Goal: Information Seeking & Learning: Learn about a topic

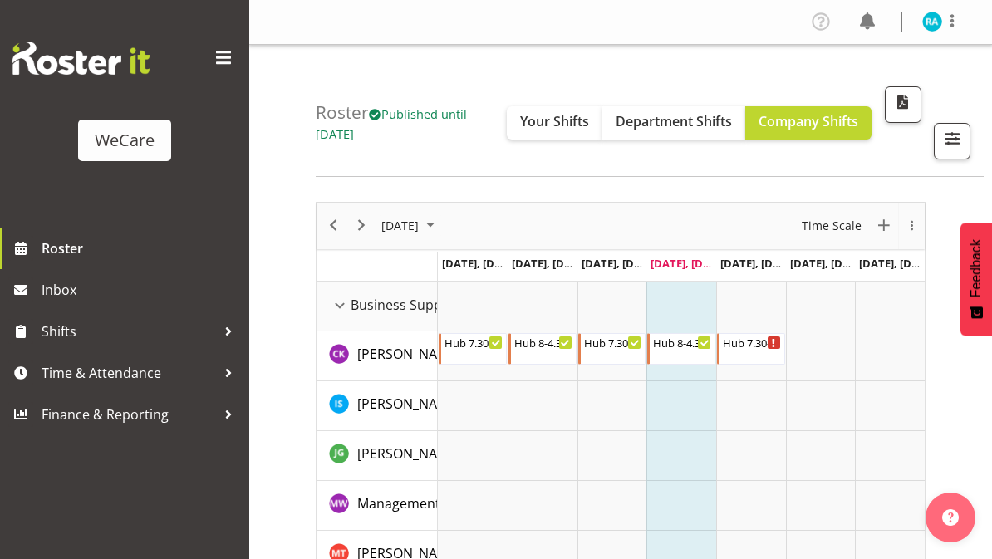
click at [568, 107] on button "Your Shifts" at bounding box center [555, 122] width 96 height 33
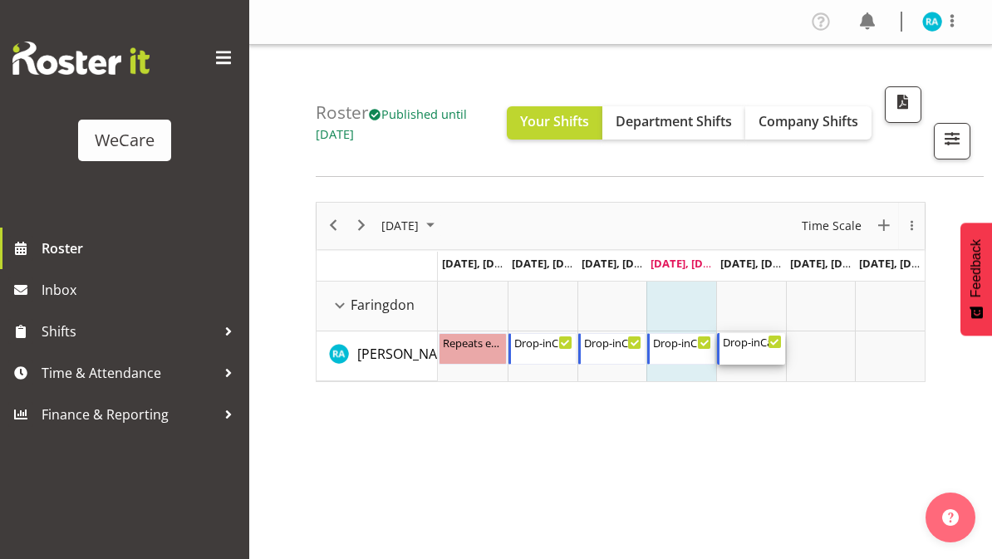
click at [766, 343] on div "Drop-inCare 9-5" at bounding box center [752, 341] width 59 height 17
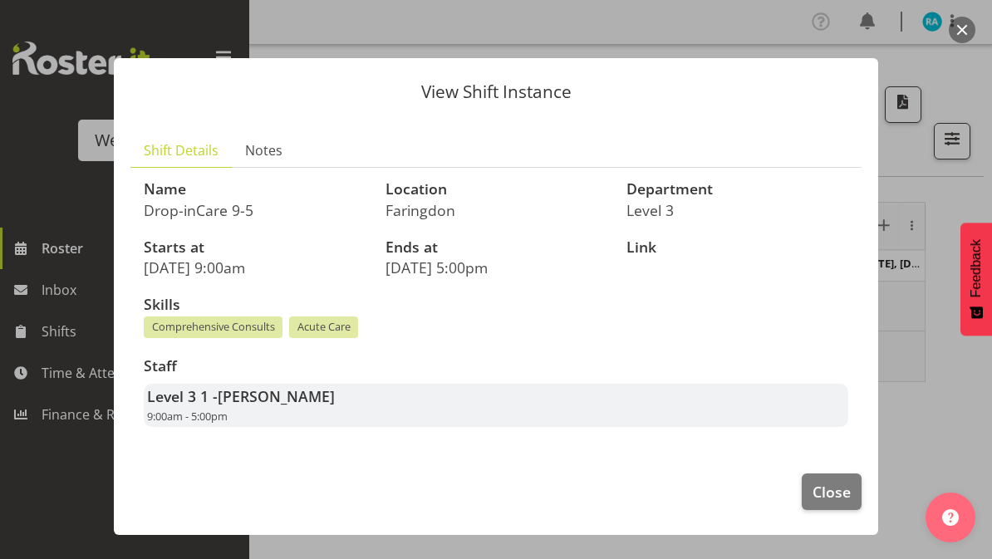
click at [812, 495] on button "Close" at bounding box center [832, 492] width 60 height 37
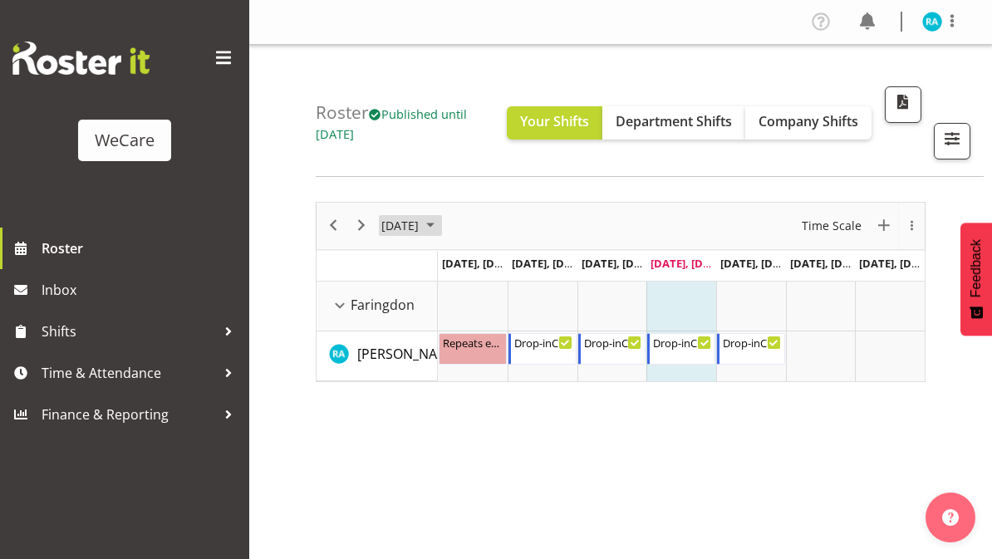
click at [379, 230] on button "[DATE]" at bounding box center [410, 225] width 63 height 21
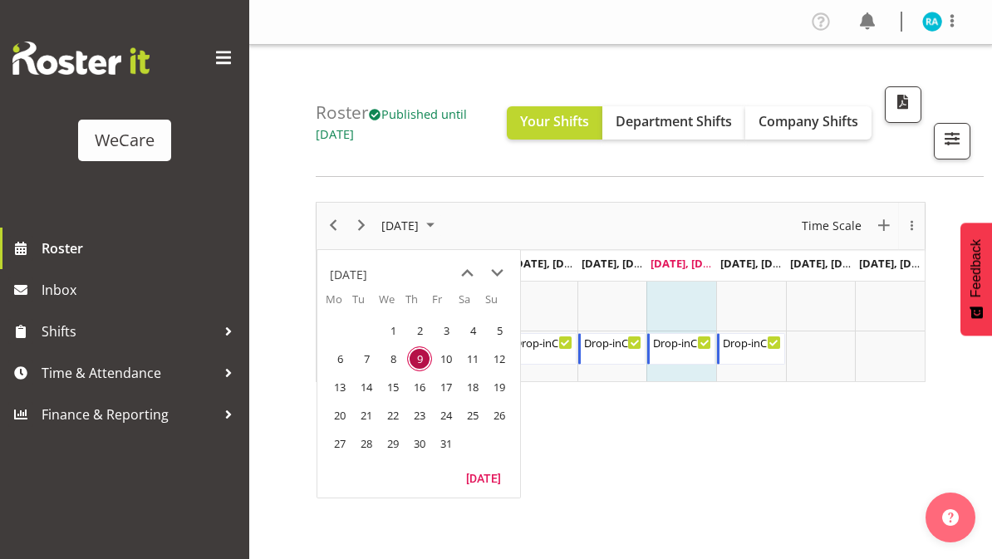
click at [376, 384] on span "14" at bounding box center [366, 387] width 25 height 25
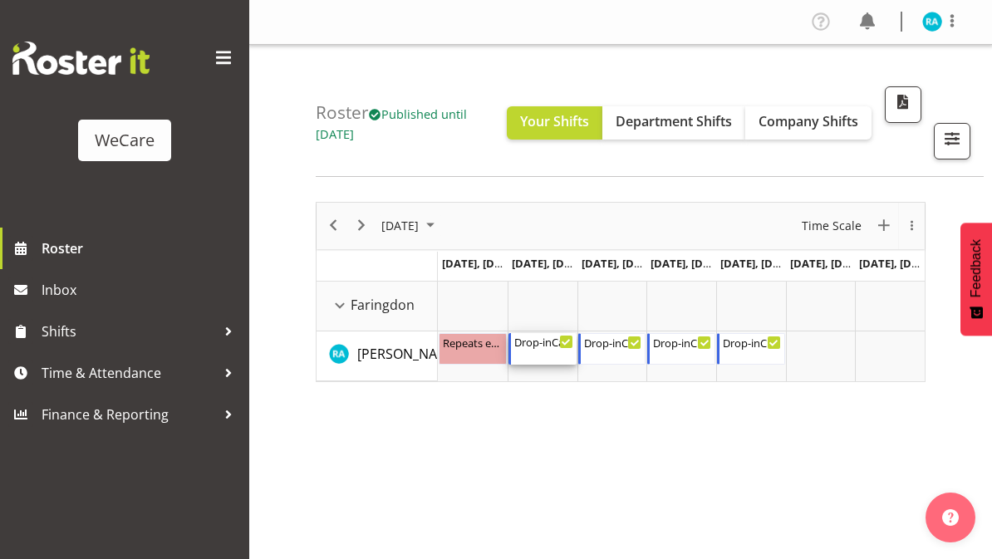
click at [560, 350] on div "Drop-inCare [DATE] 10:00 AM - 6:00 PM" at bounding box center [543, 349] width 59 height 32
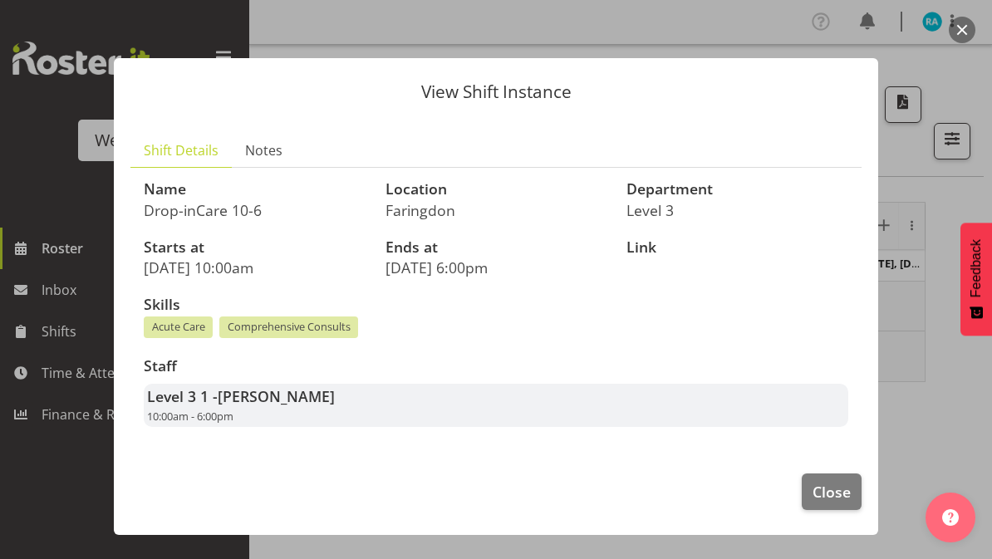
click at [851, 481] on button "Close" at bounding box center [832, 492] width 60 height 37
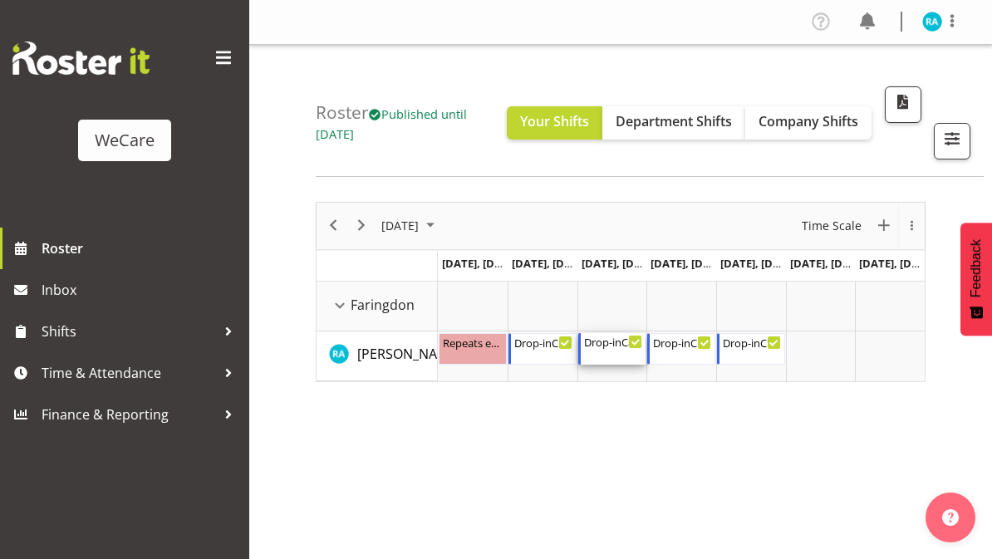
click at [619, 349] on div "Drop-inCare [DATE] 10:00 AM - 6:00 PM" at bounding box center [613, 349] width 59 height 32
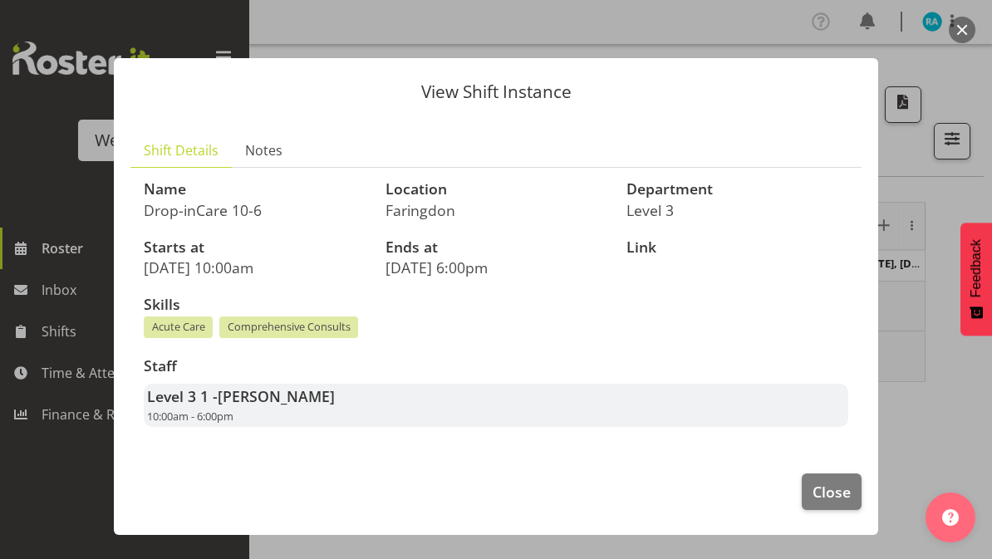
click at [838, 485] on span "Close" at bounding box center [832, 492] width 38 height 22
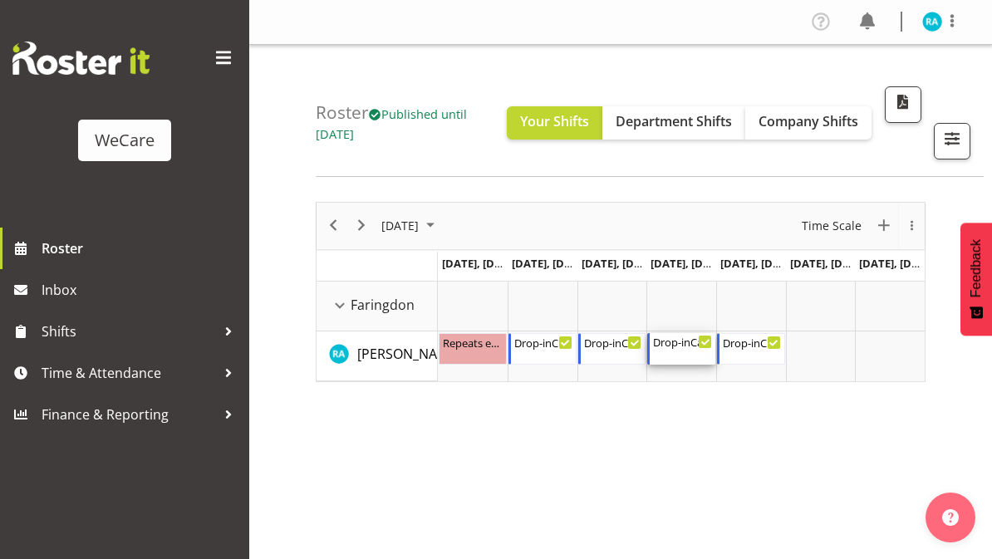
click at [682, 342] on div "Drop-inCare 10-6" at bounding box center [682, 341] width 59 height 17
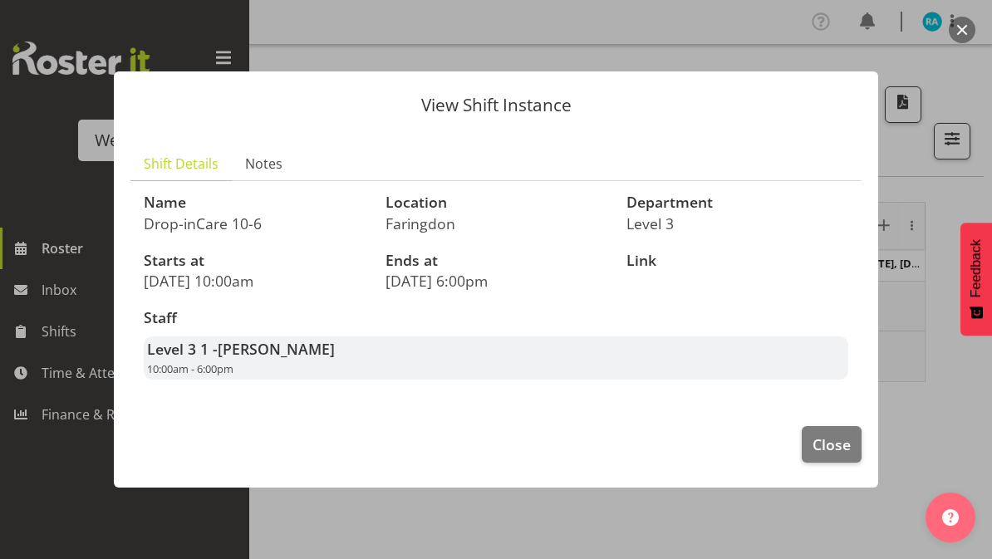
click at [848, 440] on span "Close" at bounding box center [832, 445] width 38 height 22
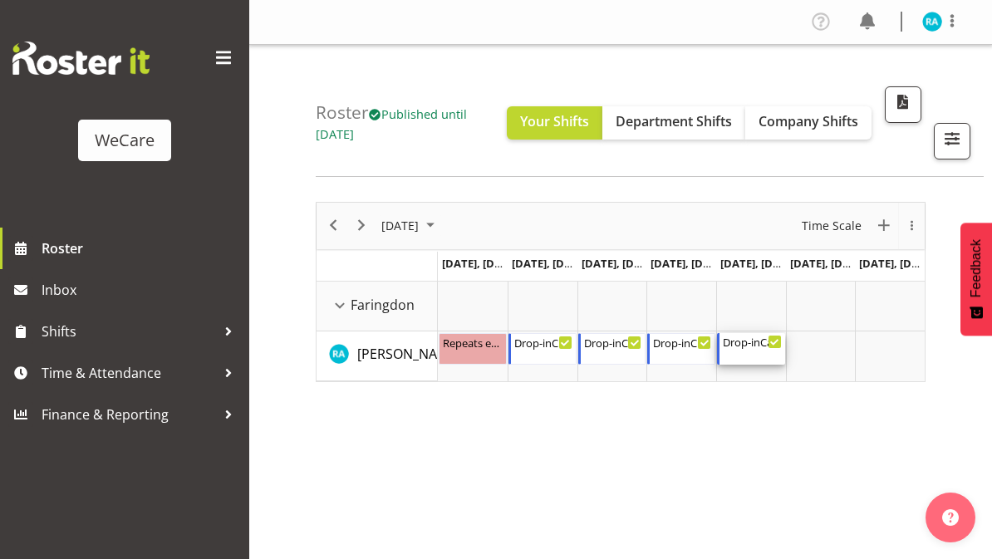
click at [755, 354] on div "Drop-inCare [DATE] 8:00 AM - 4:00 PM" at bounding box center [752, 349] width 59 height 32
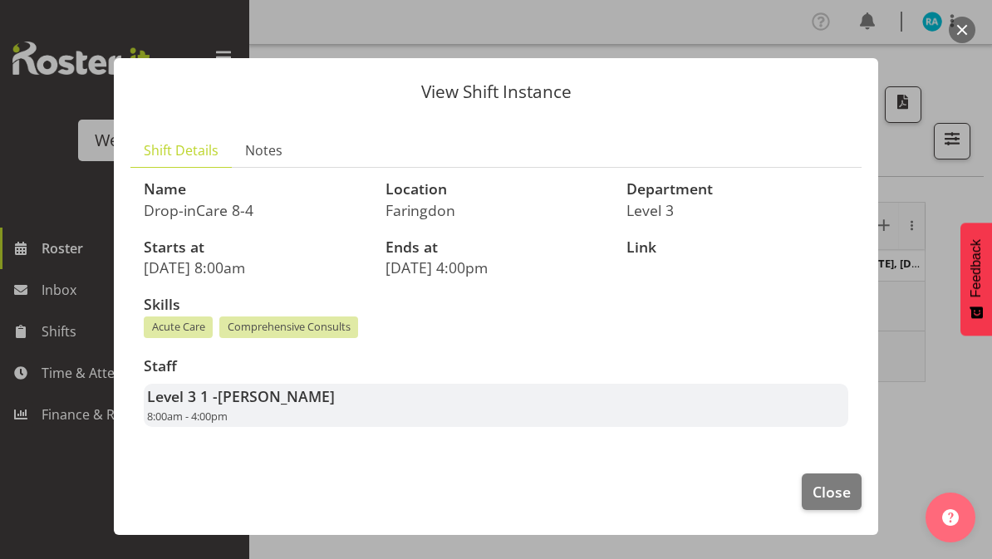
click at [849, 491] on span "Close" at bounding box center [832, 492] width 38 height 22
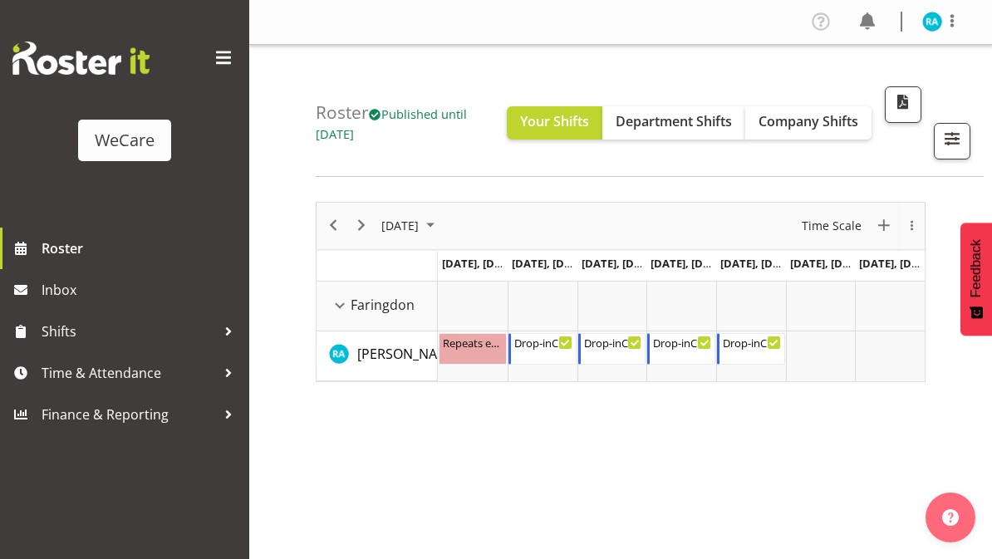
click at [380, 225] on span "[DATE]" at bounding box center [400, 225] width 41 height 21
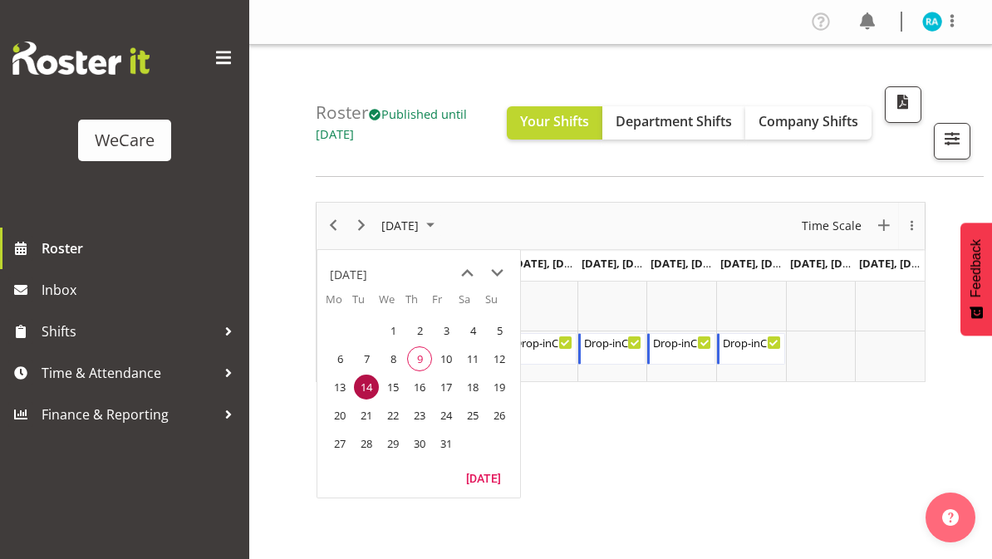
click at [371, 413] on span "21" at bounding box center [366, 415] width 25 height 25
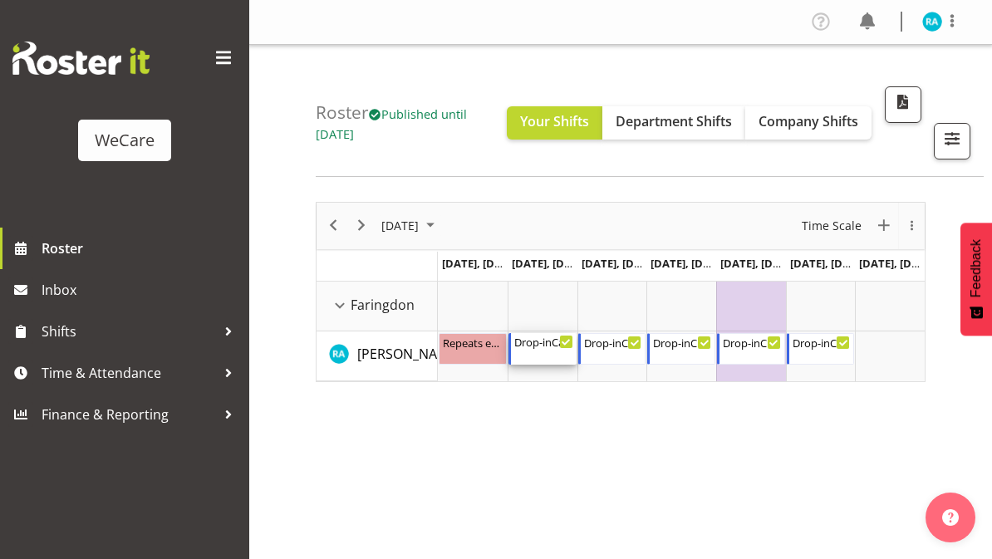
click at [539, 346] on div "Drop-inCare 10-6" at bounding box center [543, 341] width 59 height 17
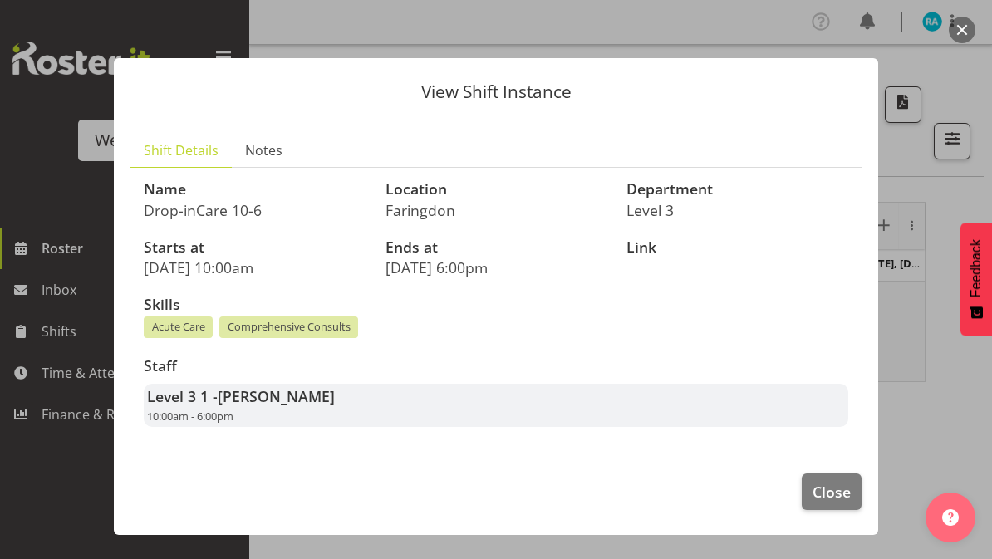
click at [838, 493] on span "Close" at bounding box center [832, 492] width 38 height 22
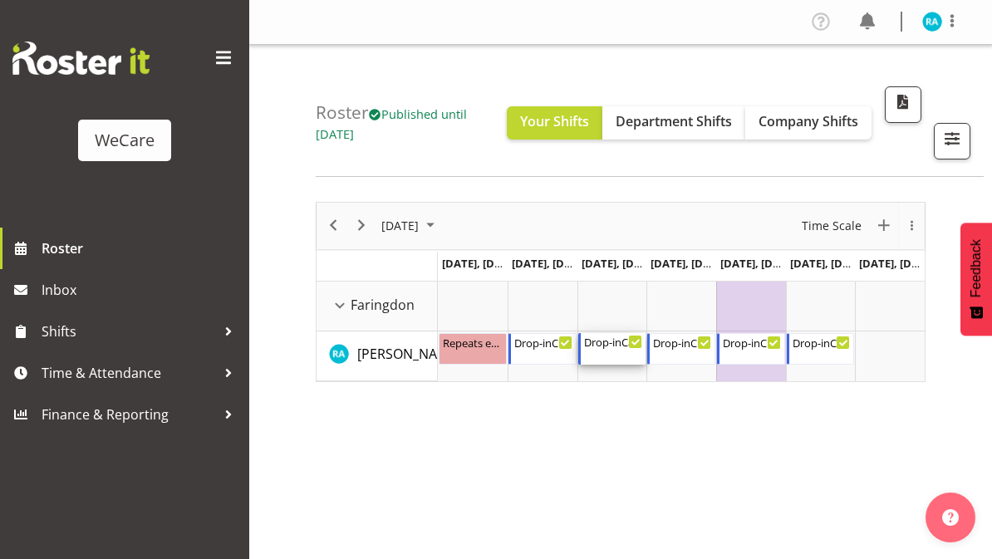
click at [617, 354] on div "Drop-inCare [DATE] 10:00 AM - 6:00 PM" at bounding box center [613, 349] width 59 height 32
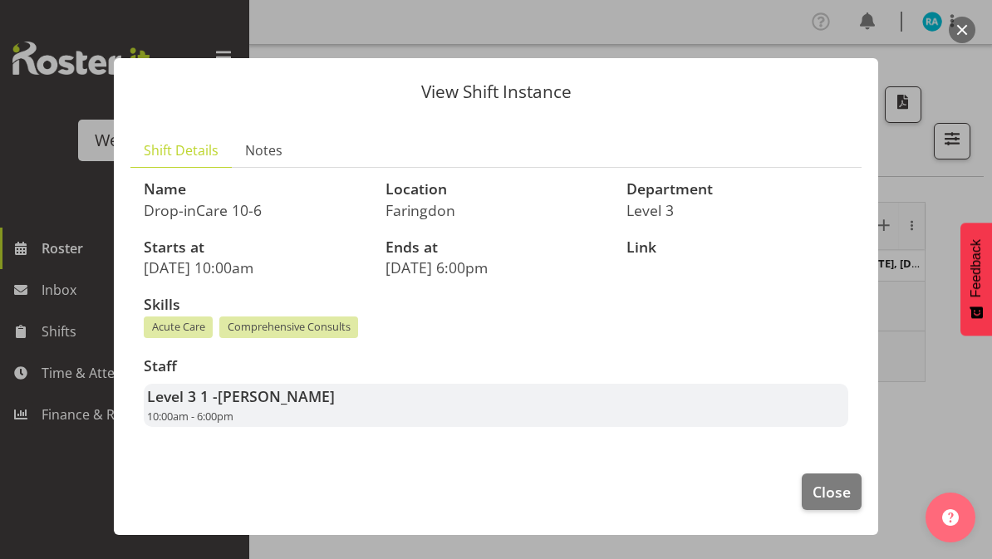
click at [838, 484] on span "Close" at bounding box center [832, 492] width 38 height 22
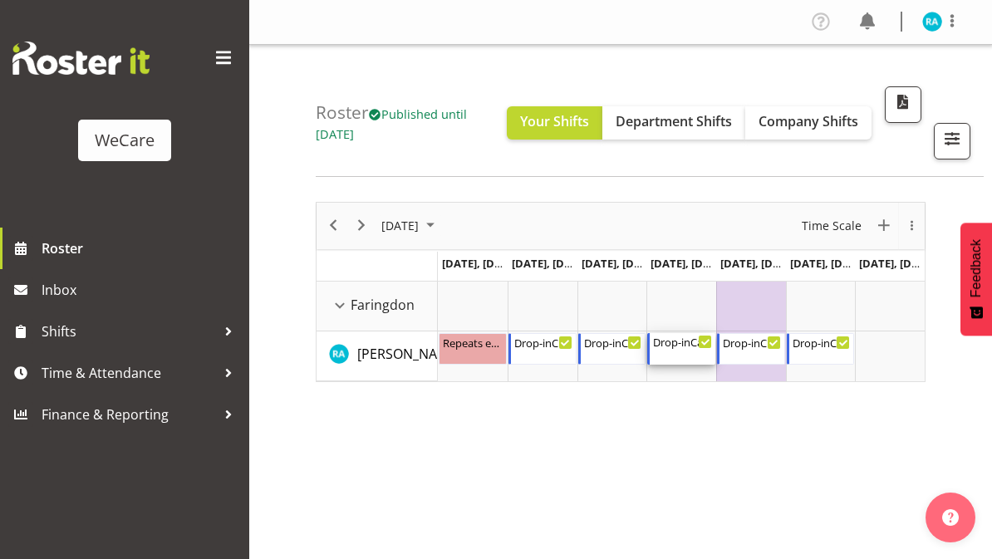
click at [685, 344] on div "Drop-inCare 10-6" at bounding box center [682, 341] width 59 height 17
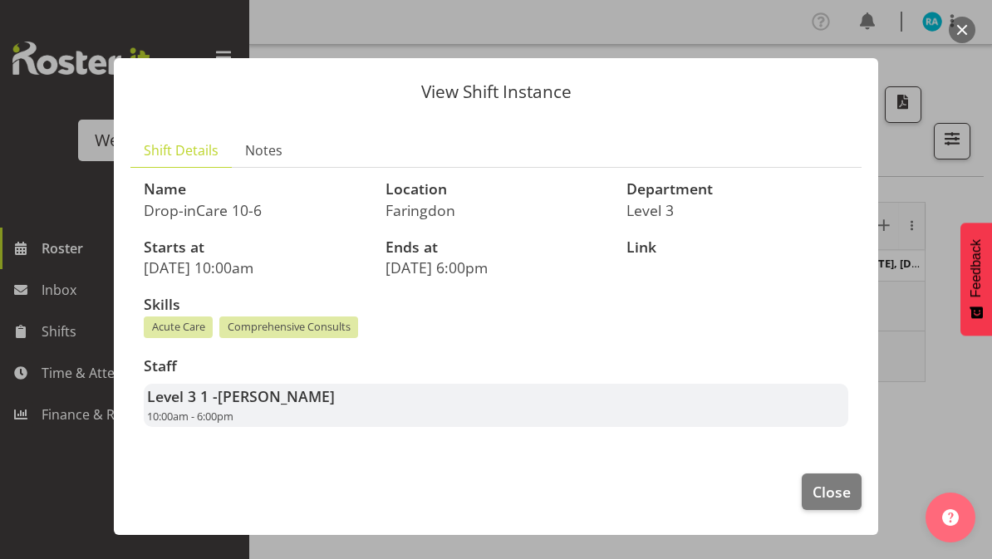
click at [835, 490] on span "Close" at bounding box center [832, 492] width 38 height 22
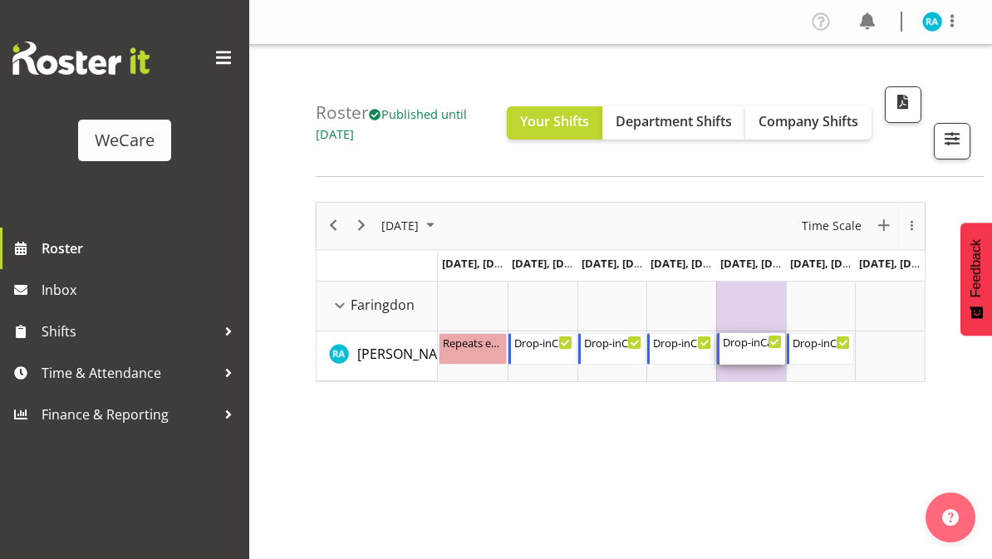
click at [764, 354] on div "Drop-inCare [DATE] 10:00 AM - 6:00 PM" at bounding box center [752, 349] width 59 height 32
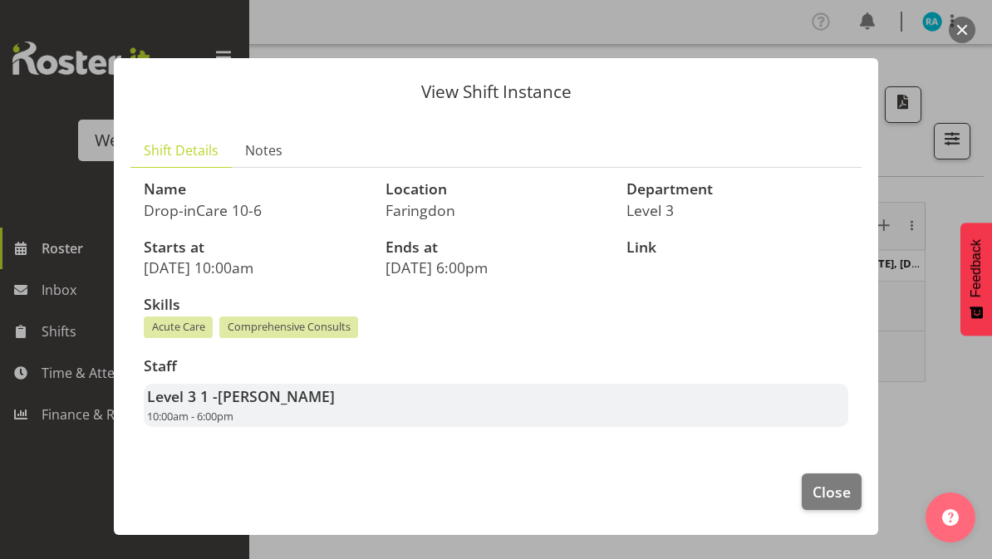
click at [849, 484] on span "Close" at bounding box center [832, 492] width 38 height 22
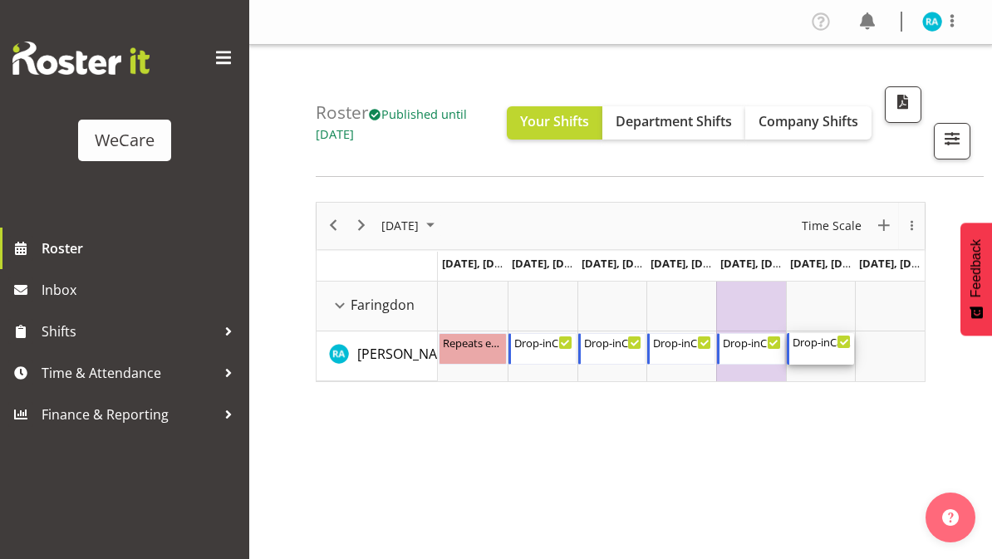
click at [823, 341] on div "Drop-inCare 9-3" at bounding box center [822, 341] width 59 height 17
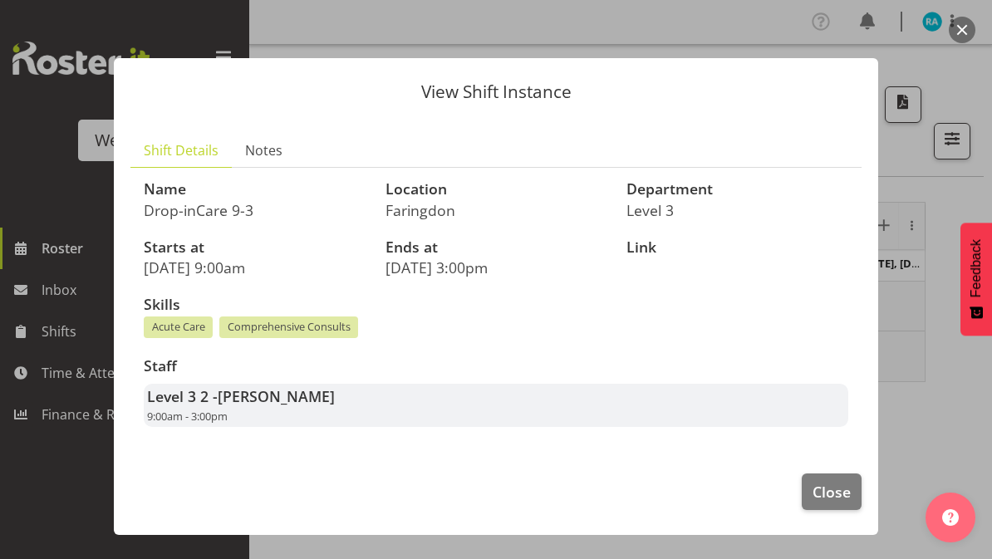
click at [848, 485] on span "Close" at bounding box center [832, 492] width 38 height 22
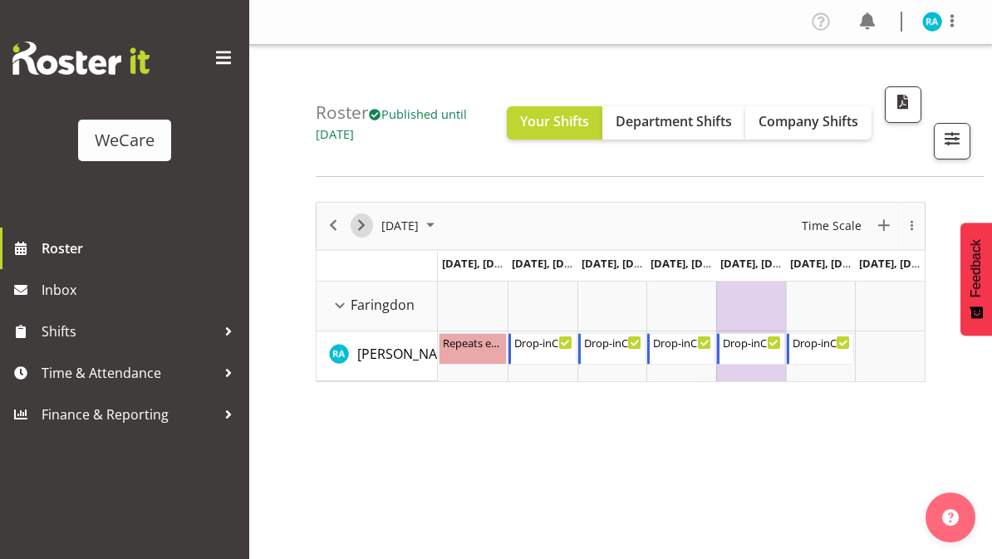
click at [371, 229] on button "Next" at bounding box center [362, 226] width 22 height 24
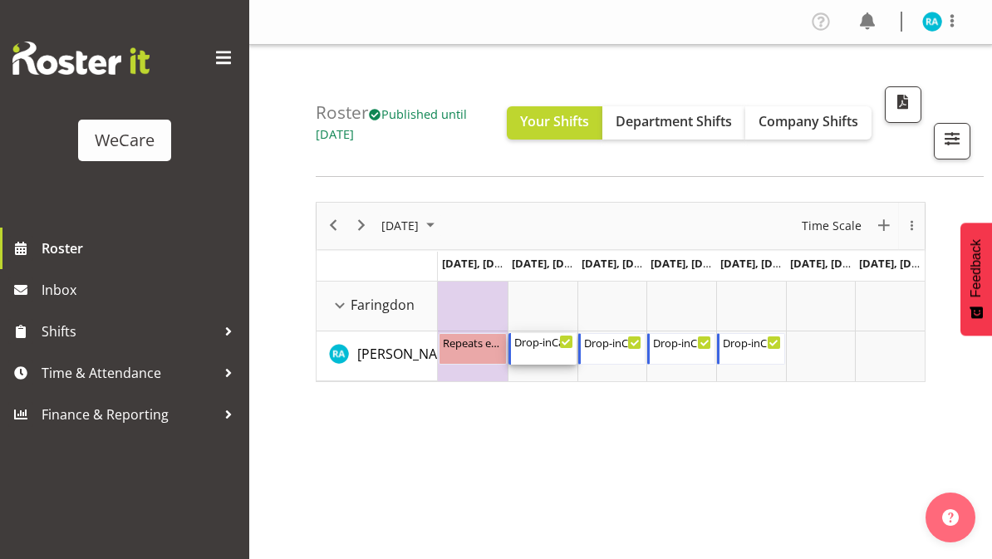
click at [567, 351] on div "Drop-inCare [DATE] 10:00 AM - 6:00 PM" at bounding box center [543, 349] width 59 height 32
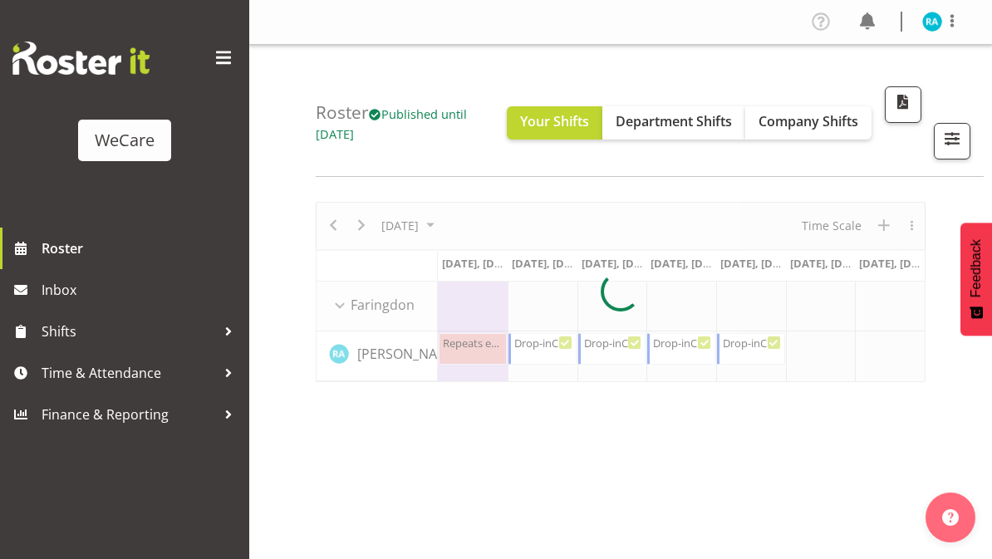
click at [567, 351] on div at bounding box center [621, 292] width 610 height 180
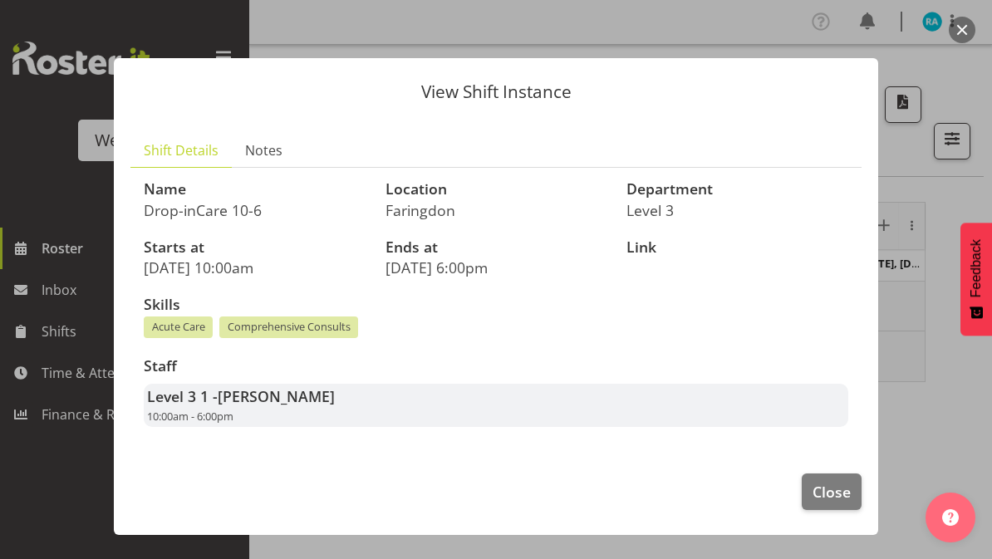
click at [847, 474] on button "Close" at bounding box center [832, 492] width 60 height 37
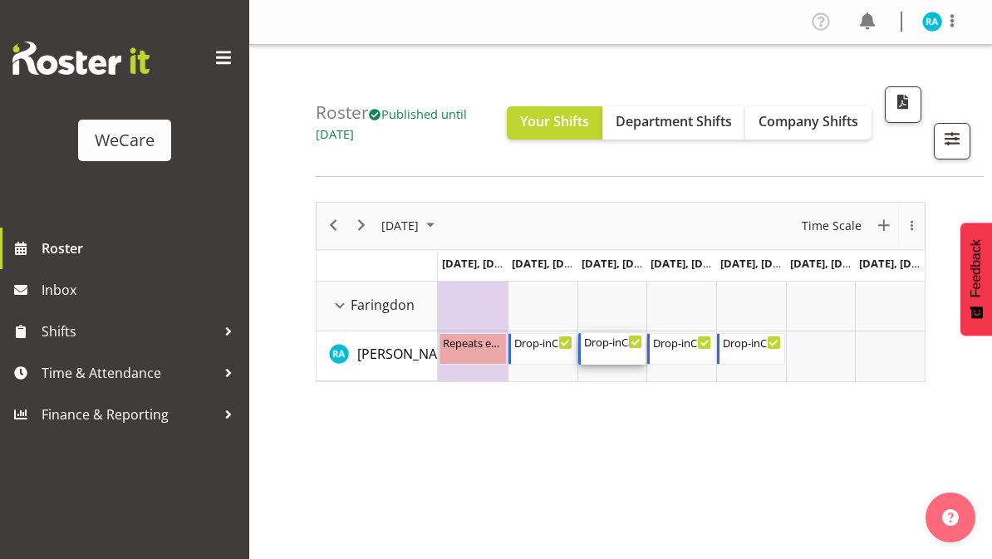
click at [642, 348] on div "Drop-inCare [DATE] 10:00 AM - 6:00 PM" at bounding box center [613, 349] width 59 height 32
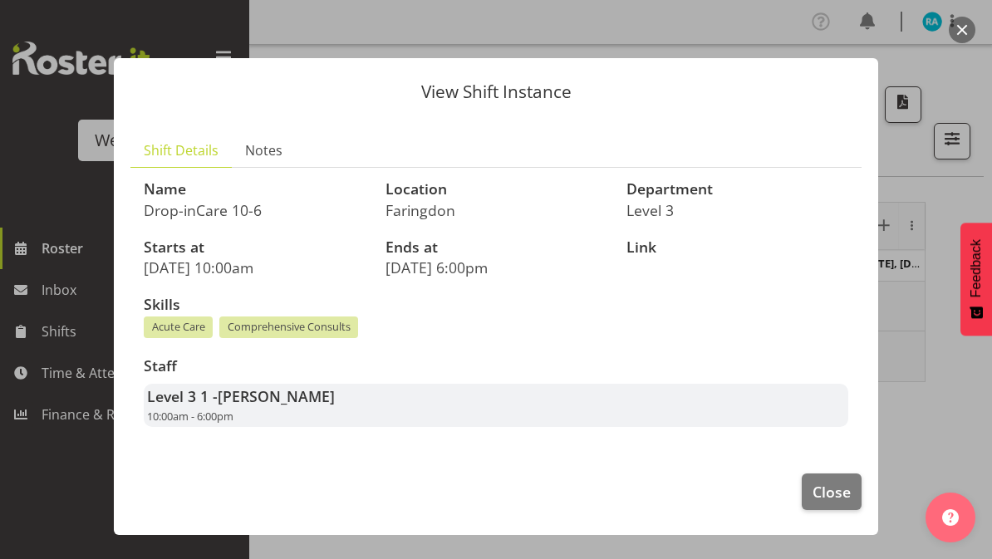
click at [837, 481] on span "Close" at bounding box center [832, 492] width 38 height 22
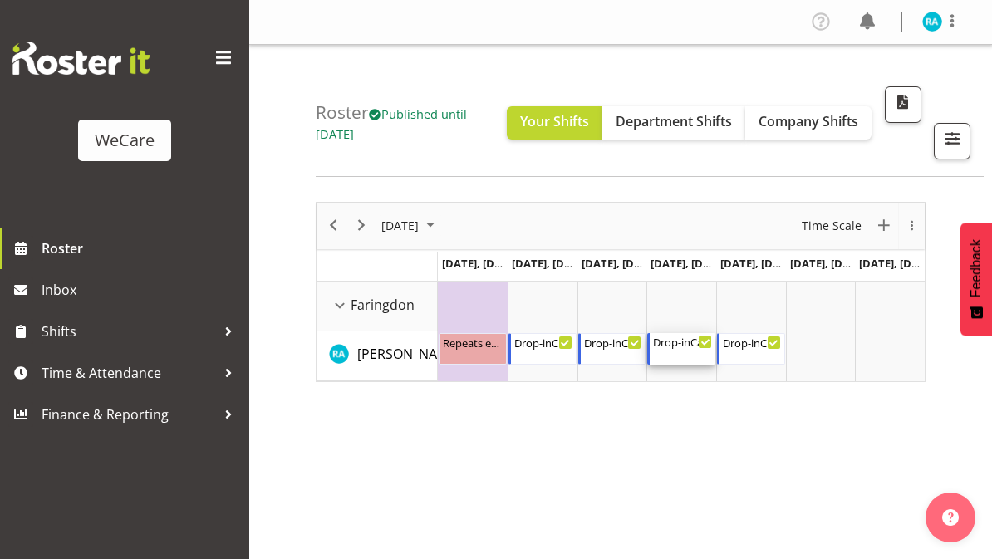
click at [680, 351] on div "Drop-inCare [DATE] 9:00 AM - 5:00 PM" at bounding box center [682, 349] width 59 height 32
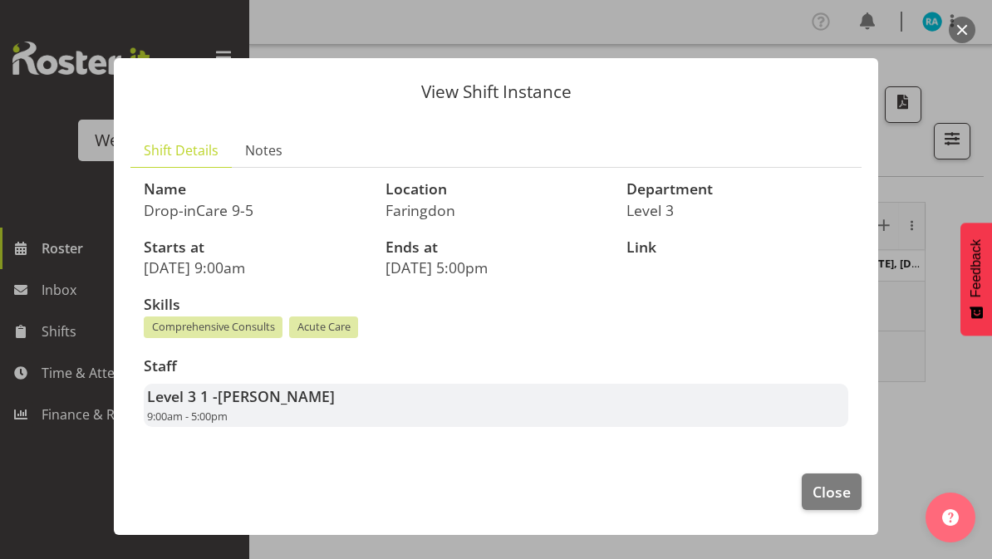
click at [840, 485] on span "Close" at bounding box center [832, 492] width 38 height 22
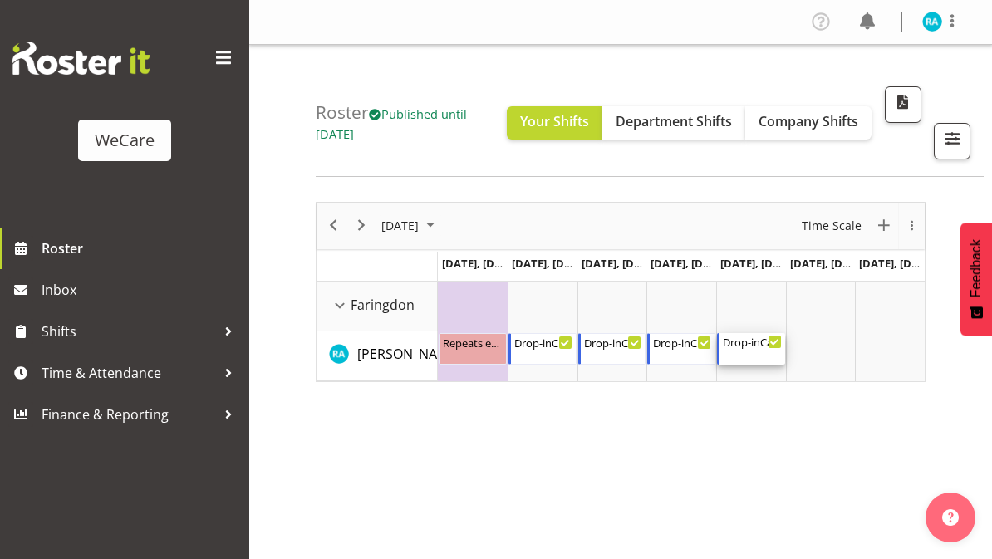
click at [740, 347] on div "Drop-inCare 10-6" at bounding box center [752, 341] width 59 height 17
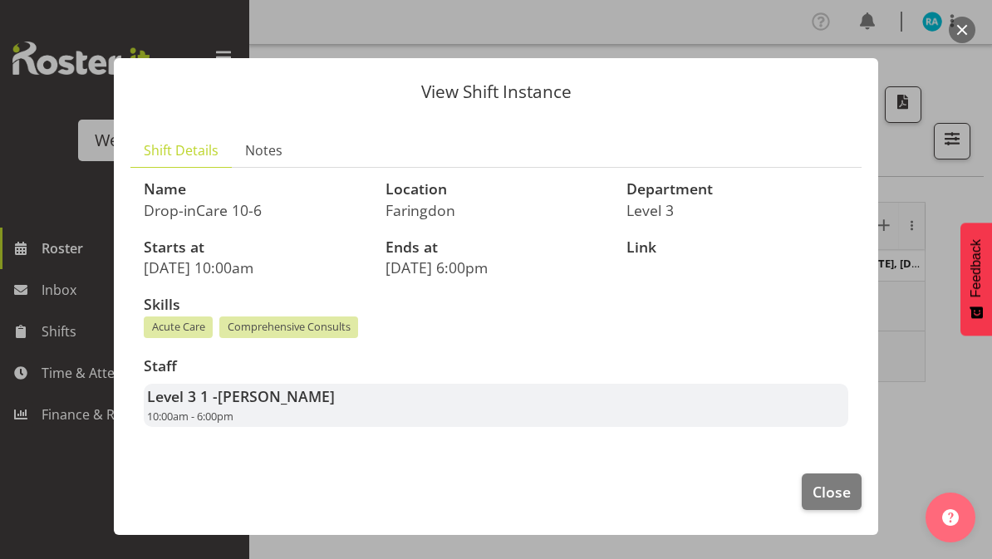
click at [848, 481] on span "Close" at bounding box center [832, 492] width 38 height 22
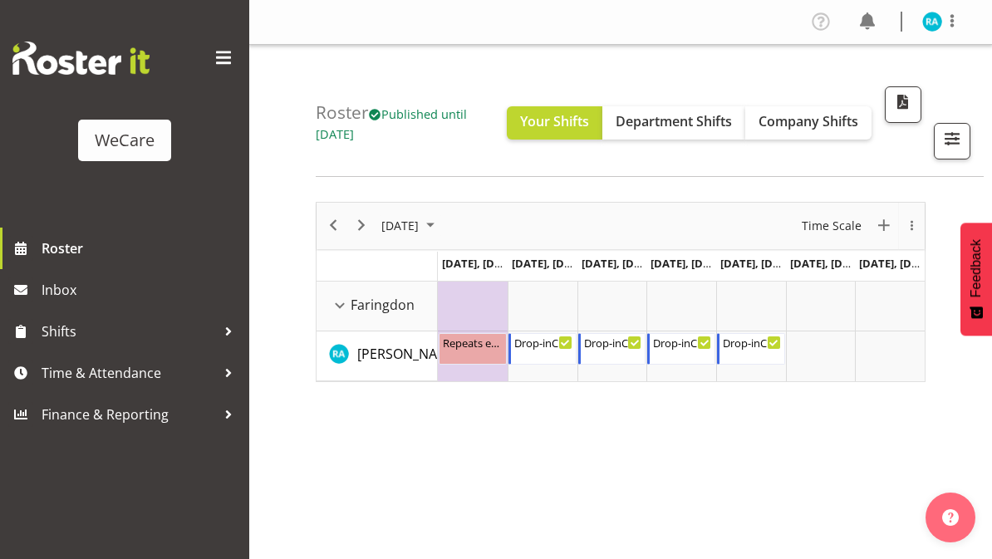
click at [951, 129] on span "button" at bounding box center [952, 139] width 22 height 22
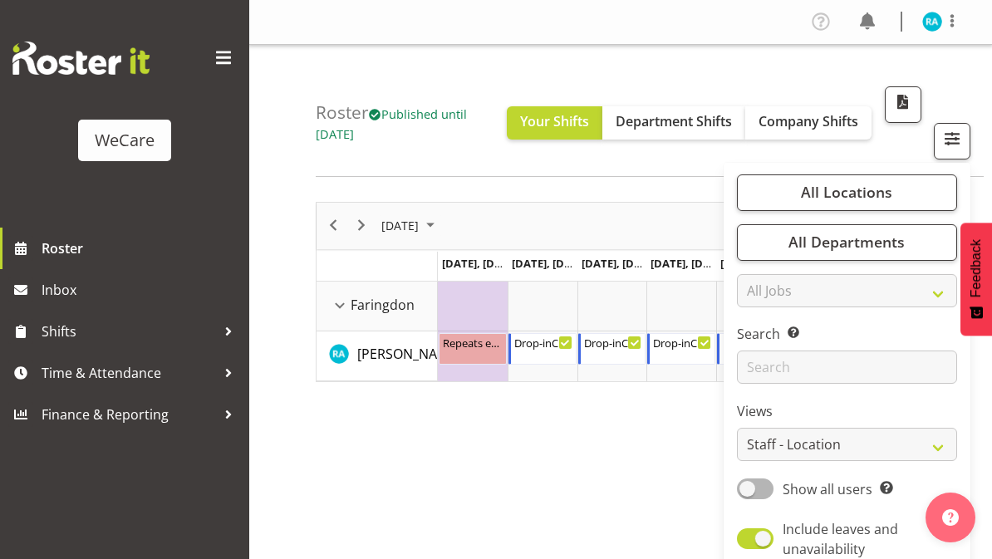
click at [861, 192] on span "All Locations" at bounding box center [846, 192] width 91 height 20
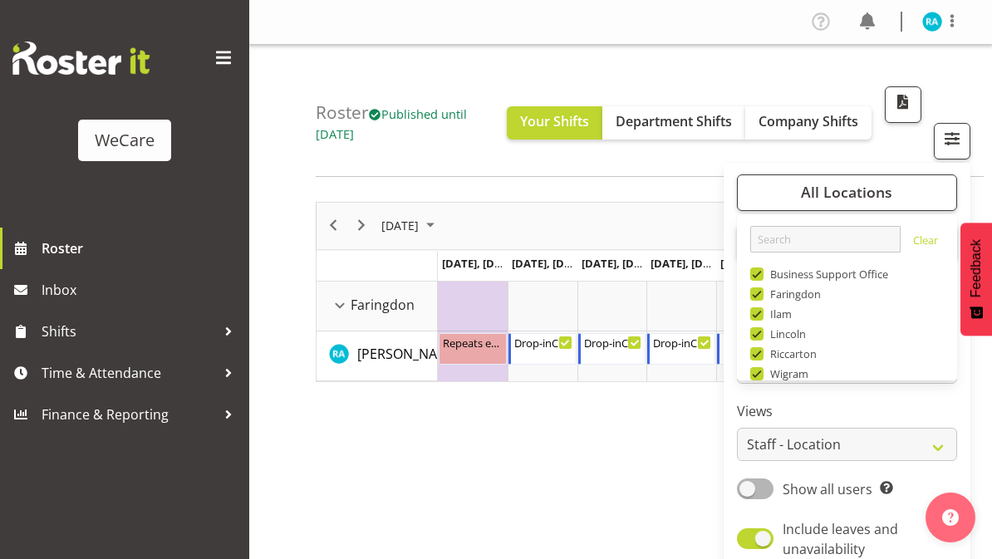
click at [760, 273] on span at bounding box center [756, 274] width 13 height 13
click at [760, 273] on input "Business Support Office" at bounding box center [755, 273] width 11 height 11
checkbox input "false"
click at [768, 317] on span "Ilam" at bounding box center [778, 313] width 29 height 13
click at [761, 317] on input "Ilam" at bounding box center [755, 313] width 11 height 11
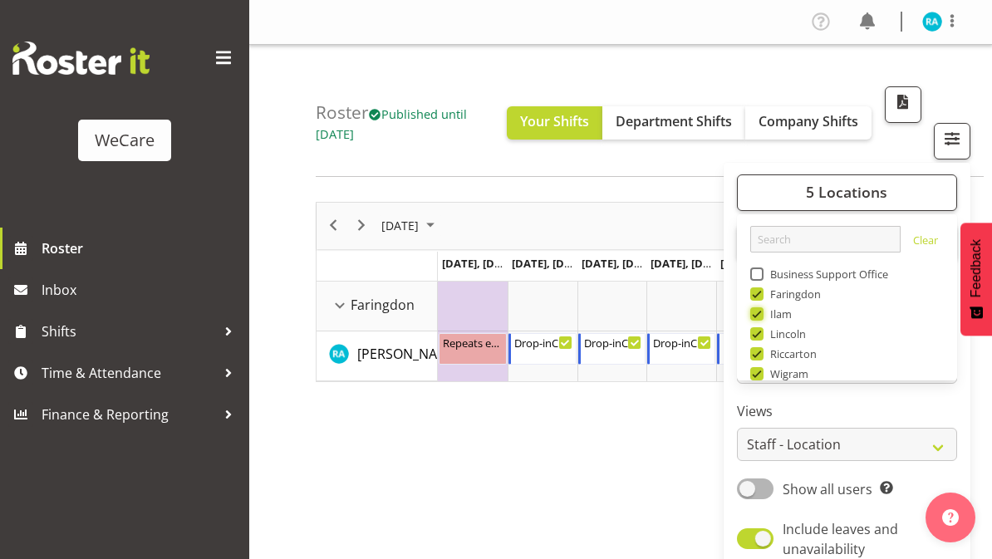
checkbox input "false"
click at [765, 335] on span "Lincoln" at bounding box center [785, 333] width 43 height 13
click at [761, 335] on input "Lincoln" at bounding box center [755, 333] width 11 height 11
checkbox input "false"
click at [768, 358] on span "Riccarton" at bounding box center [791, 353] width 54 height 13
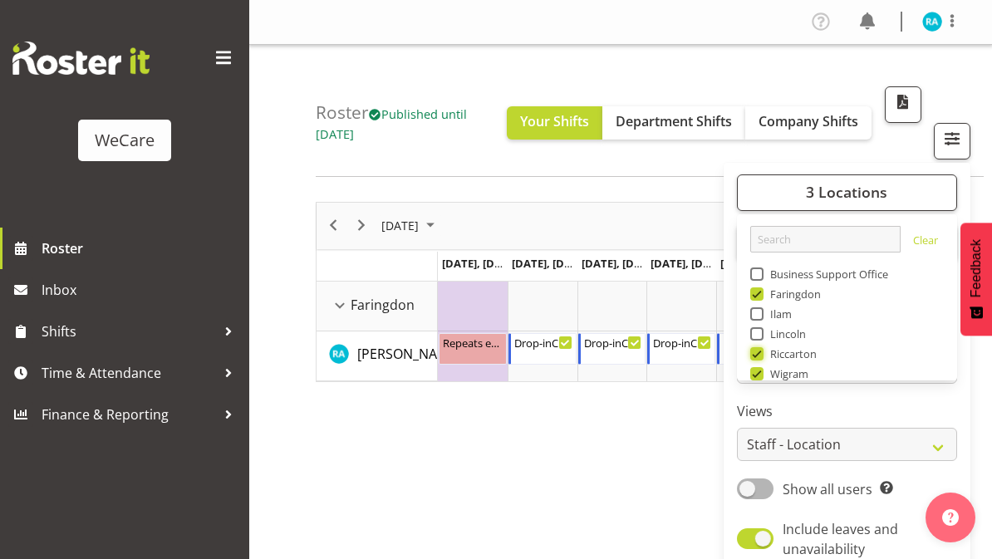
click at [761, 358] on input "Riccarton" at bounding box center [755, 353] width 11 height 11
checkbox input "false"
click at [768, 373] on span "Wigram" at bounding box center [787, 373] width 46 height 13
click at [761, 373] on input "Wigram" at bounding box center [755, 373] width 11 height 11
checkbox input "false"
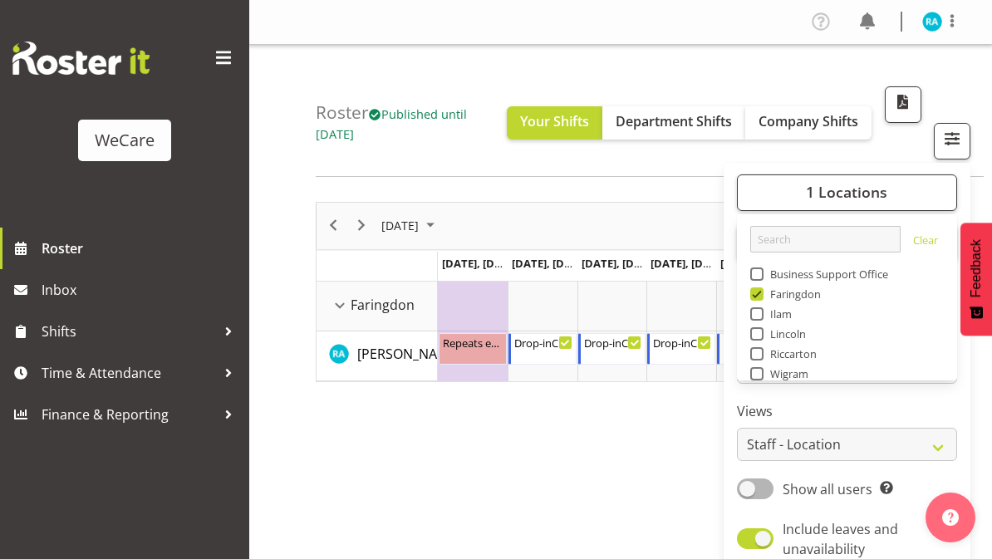
click at [721, 127] on span "Department Shifts" at bounding box center [674, 121] width 116 height 18
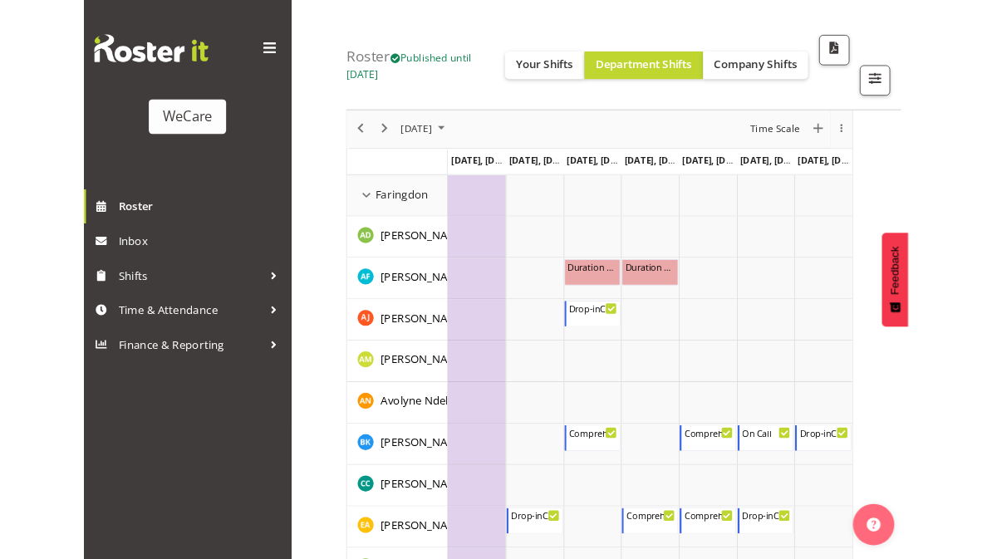
scroll to position [70, 0]
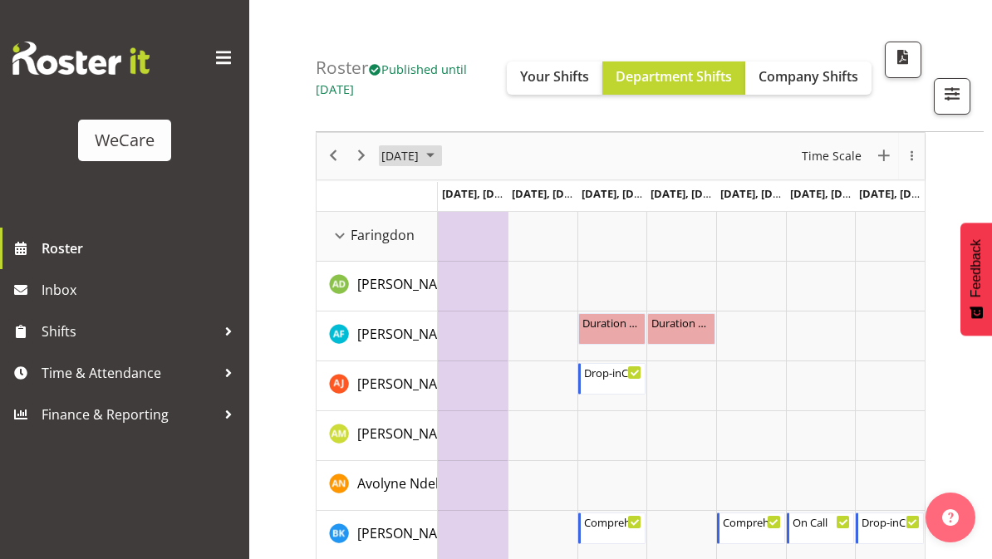
click at [420, 157] on span "[DATE]" at bounding box center [400, 155] width 41 height 21
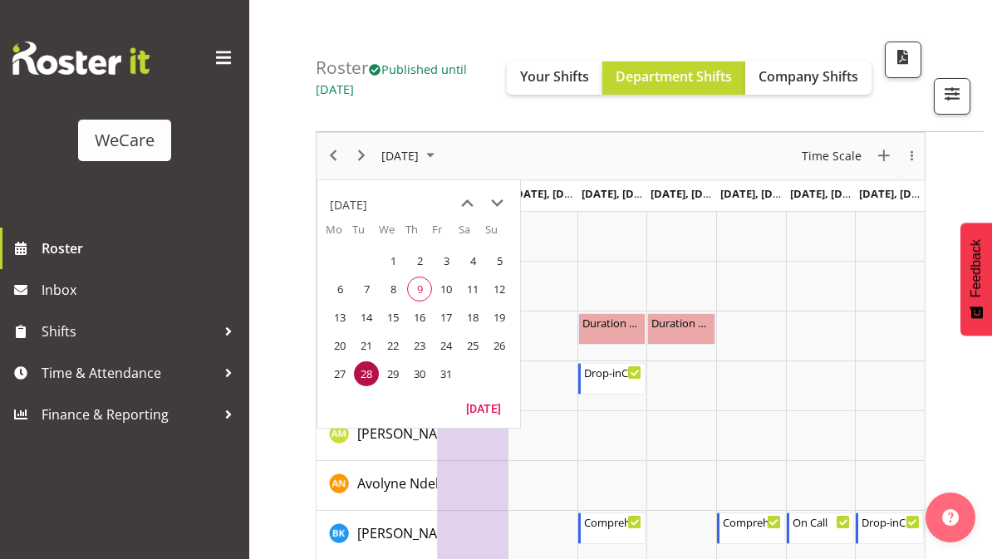
click at [445, 288] on span "10" at bounding box center [446, 289] width 25 height 25
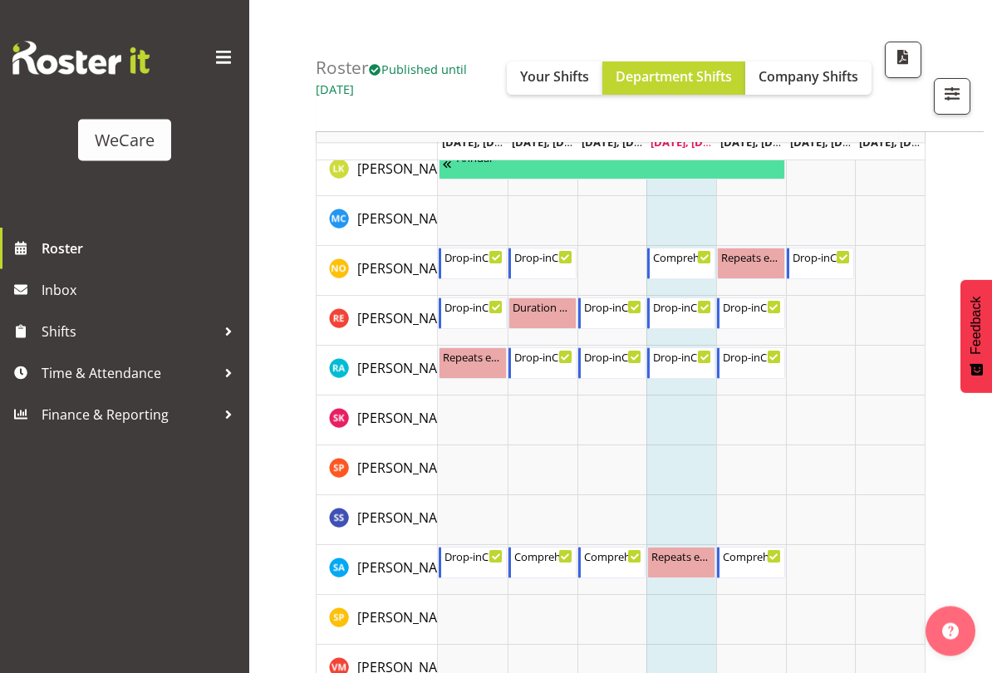
scroll to position [685, 0]
click at [761, 313] on div "Drop-inCare [DATE] 10:00 AM - 6:00 PM" at bounding box center [752, 313] width 59 height 32
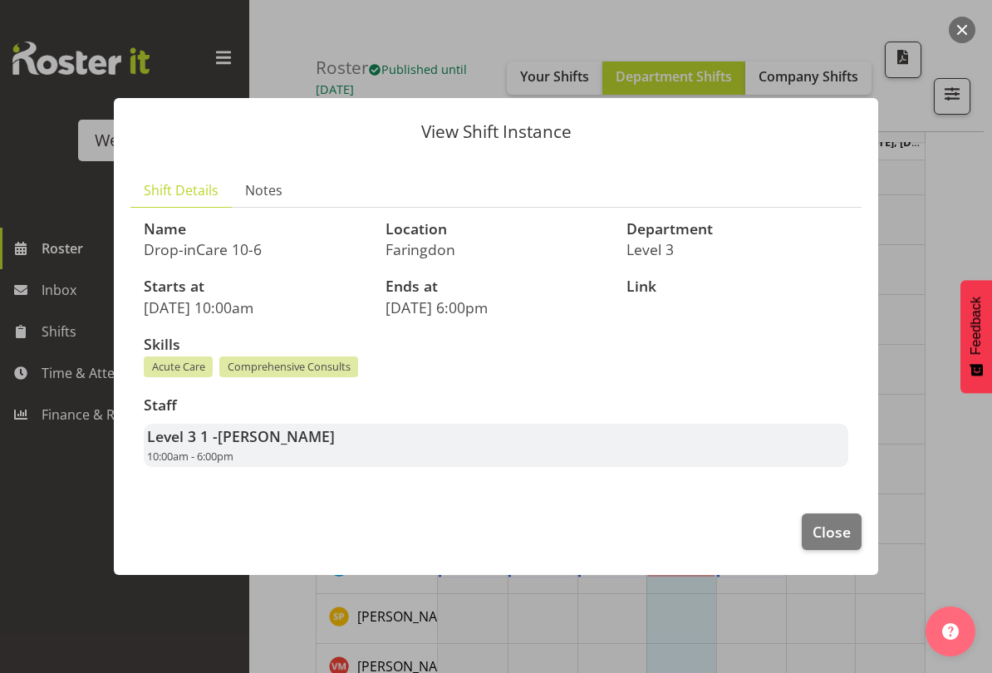
click at [842, 531] on span "Close" at bounding box center [832, 532] width 38 height 22
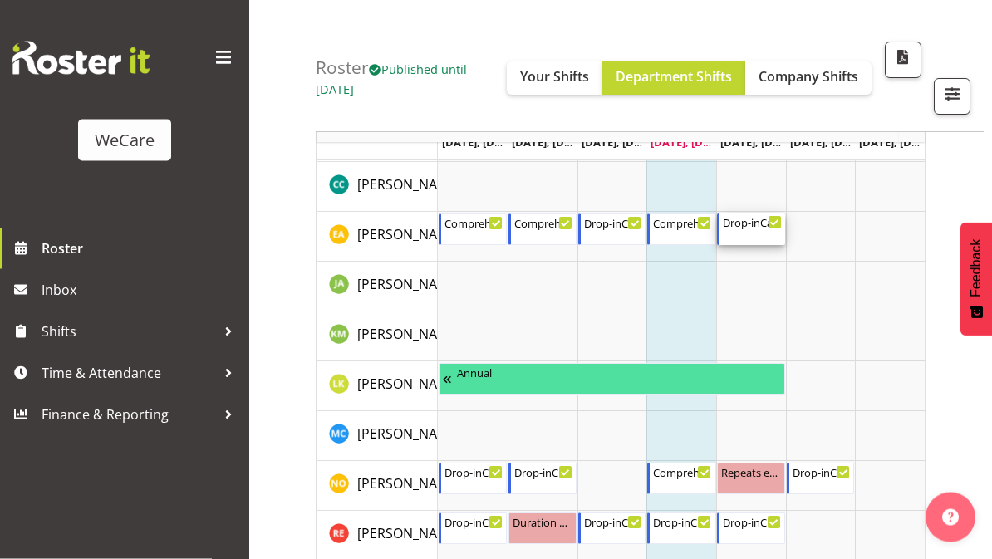
click at [762, 229] on div "Drop-inCare [DATE] 8:00 AM - 4:00 PM" at bounding box center [752, 230] width 59 height 32
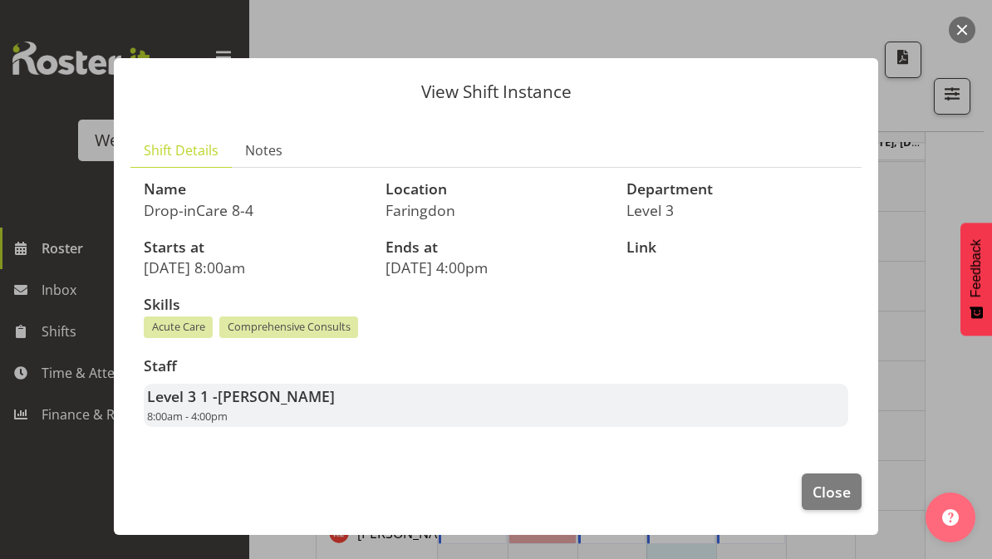
click at [843, 500] on button "Close" at bounding box center [832, 492] width 60 height 37
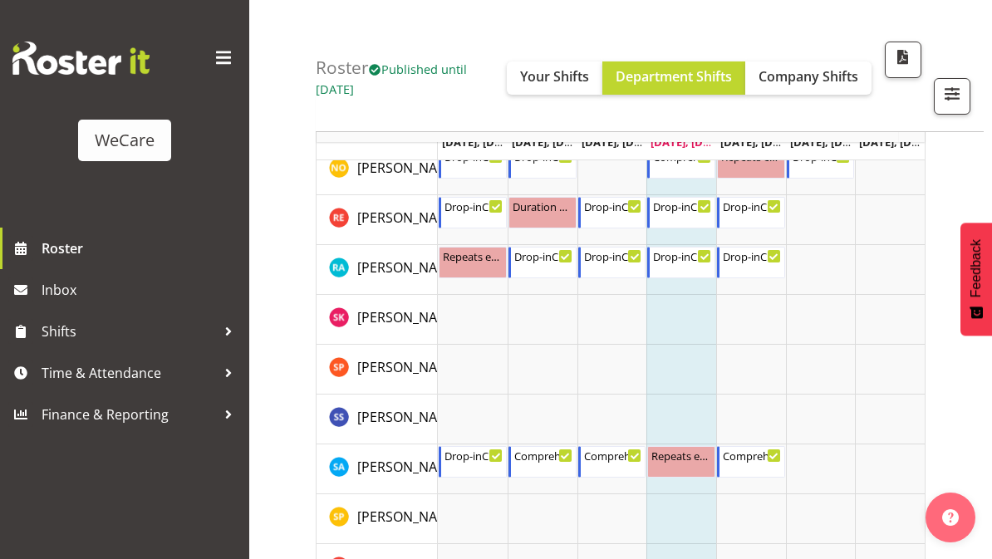
scroll to position [932, 0]
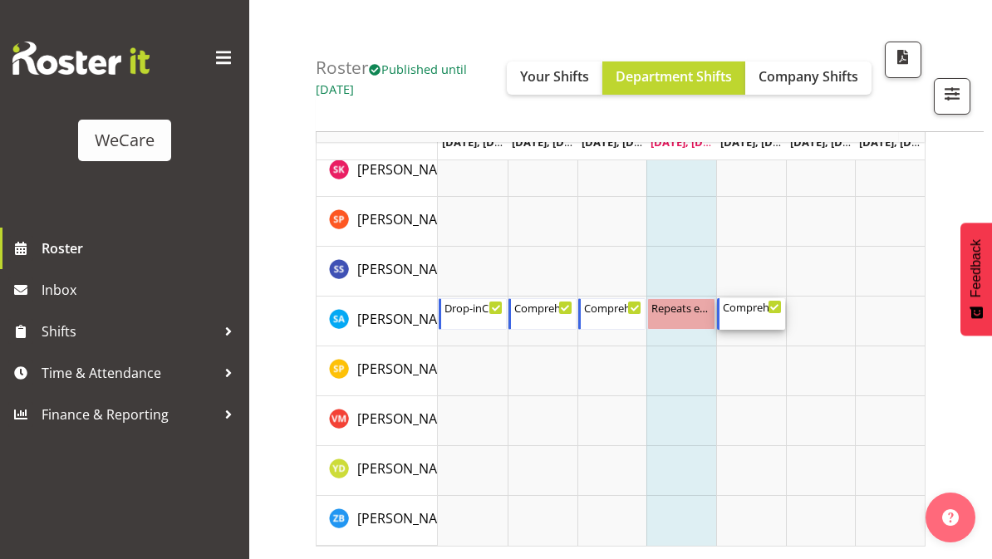
click at [765, 314] on div "Comprehensive Consult [DATE] 8:00 AM - 4:00 PM" at bounding box center [752, 314] width 59 height 32
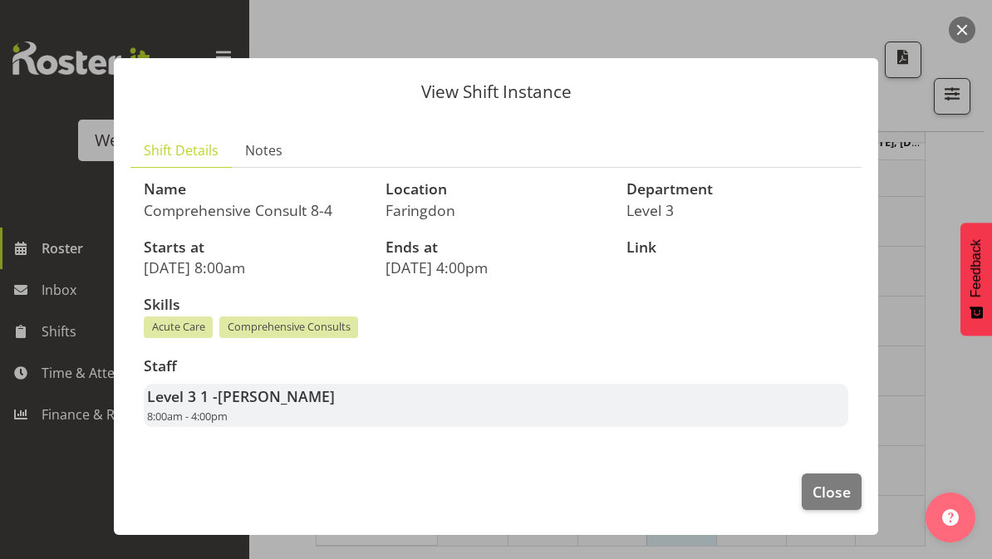
click at [823, 492] on span "Close" at bounding box center [832, 492] width 38 height 22
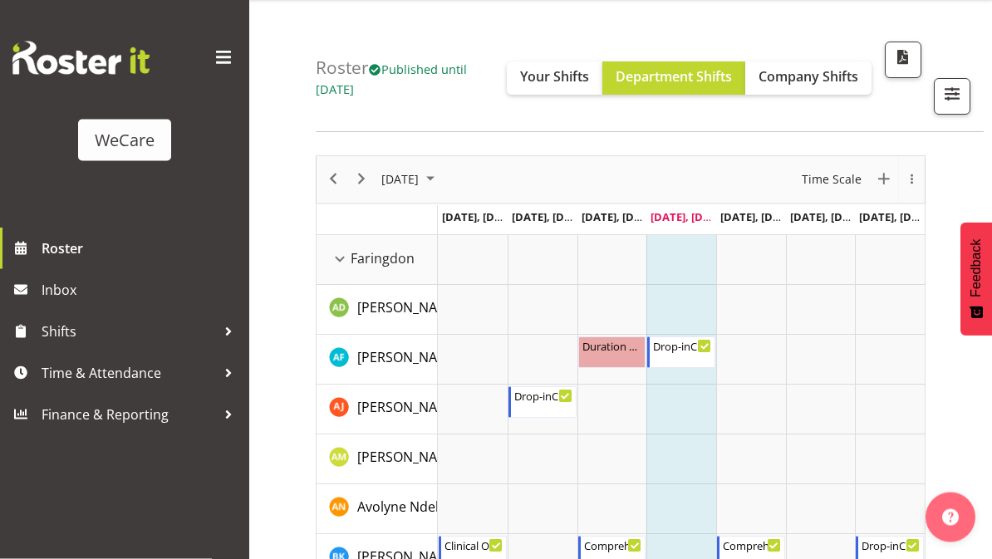
scroll to position [45, 0]
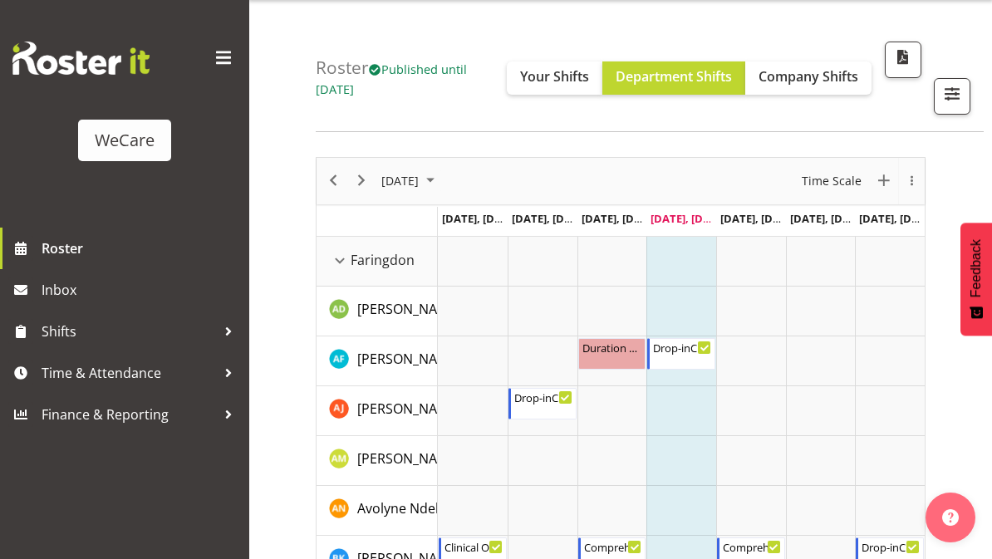
click at [852, 68] on span "Company Shifts" at bounding box center [809, 76] width 100 height 18
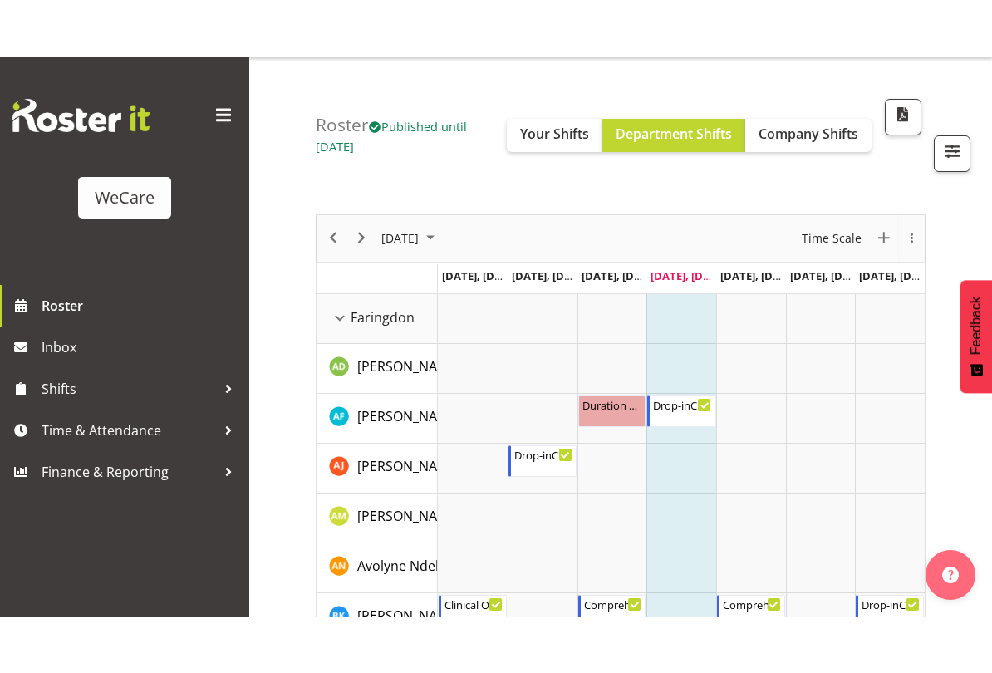
scroll to position [116, 0]
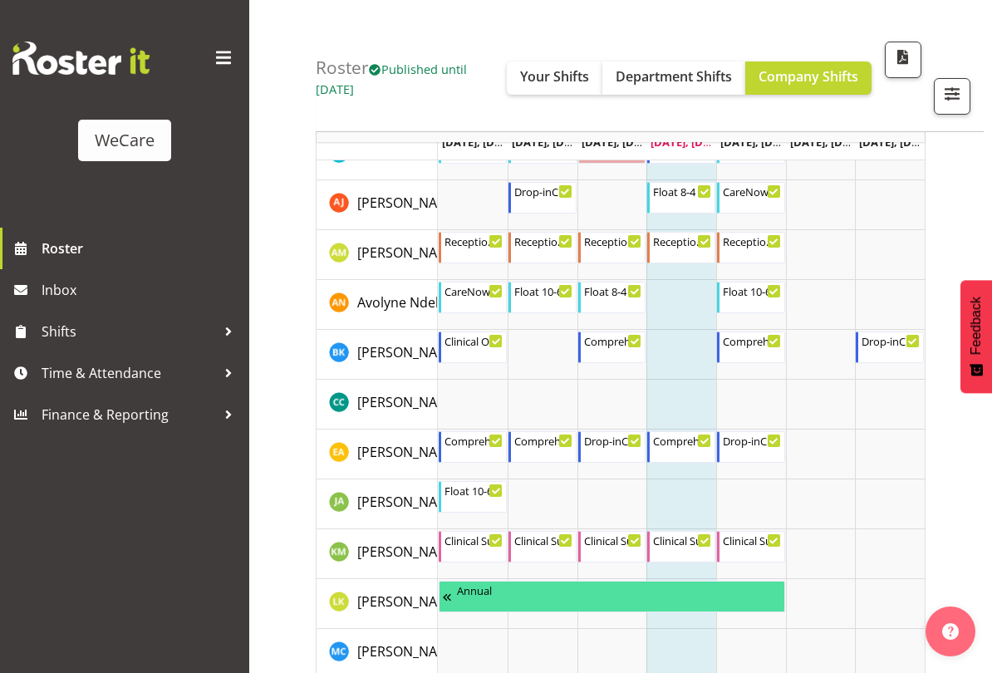
scroll to position [254, 0]
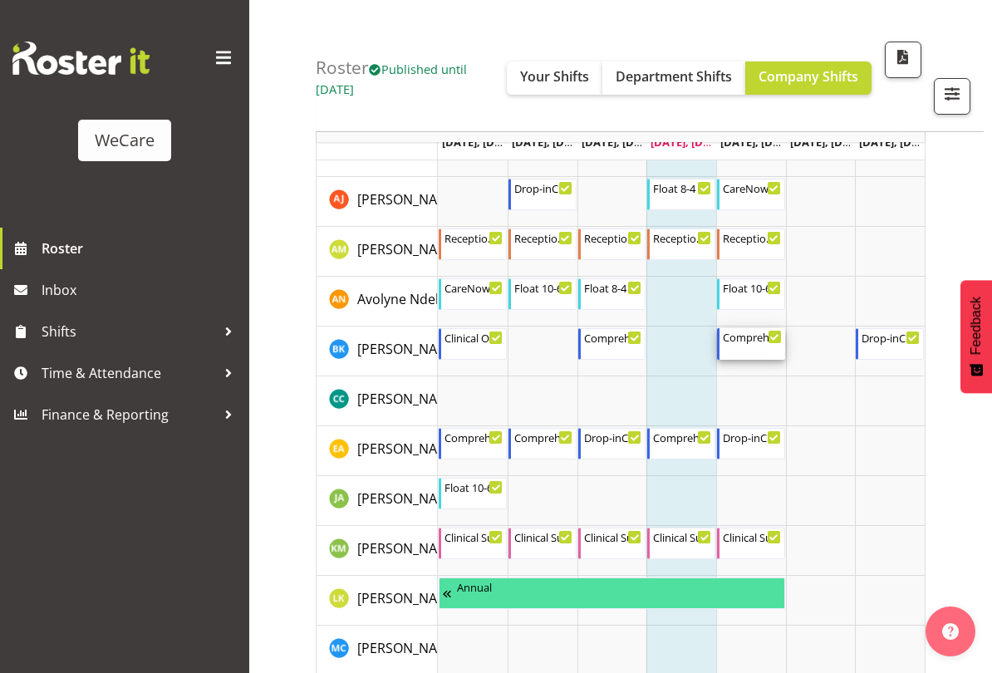
click at [746, 343] on div "Comprehensive Consult 9-5" at bounding box center [752, 336] width 59 height 17
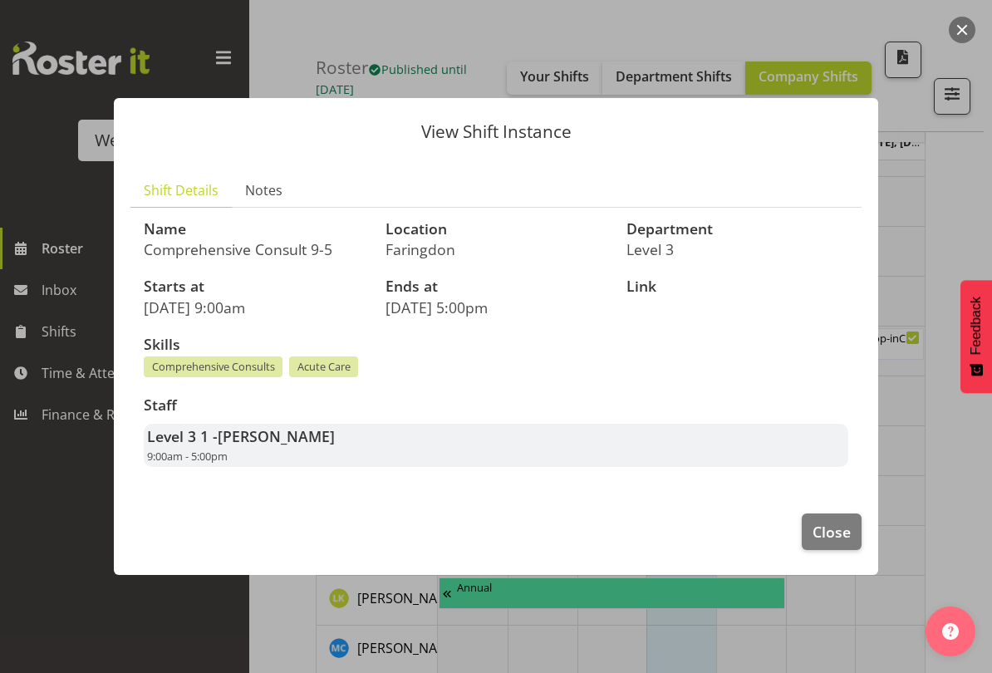
click at [844, 537] on span "Close" at bounding box center [832, 532] width 38 height 22
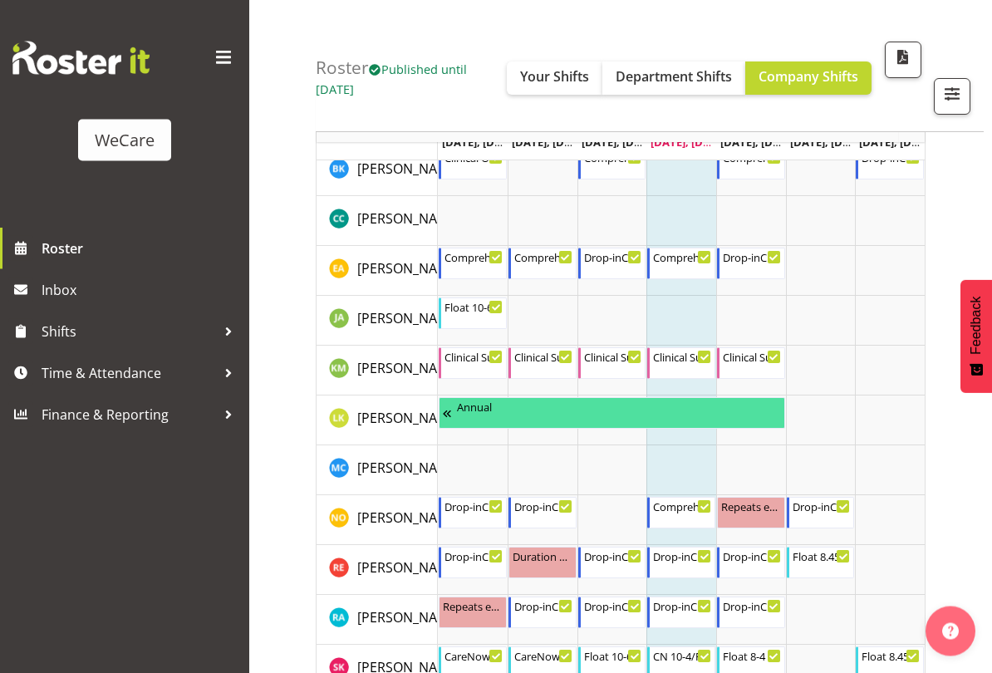
scroll to position [436, 0]
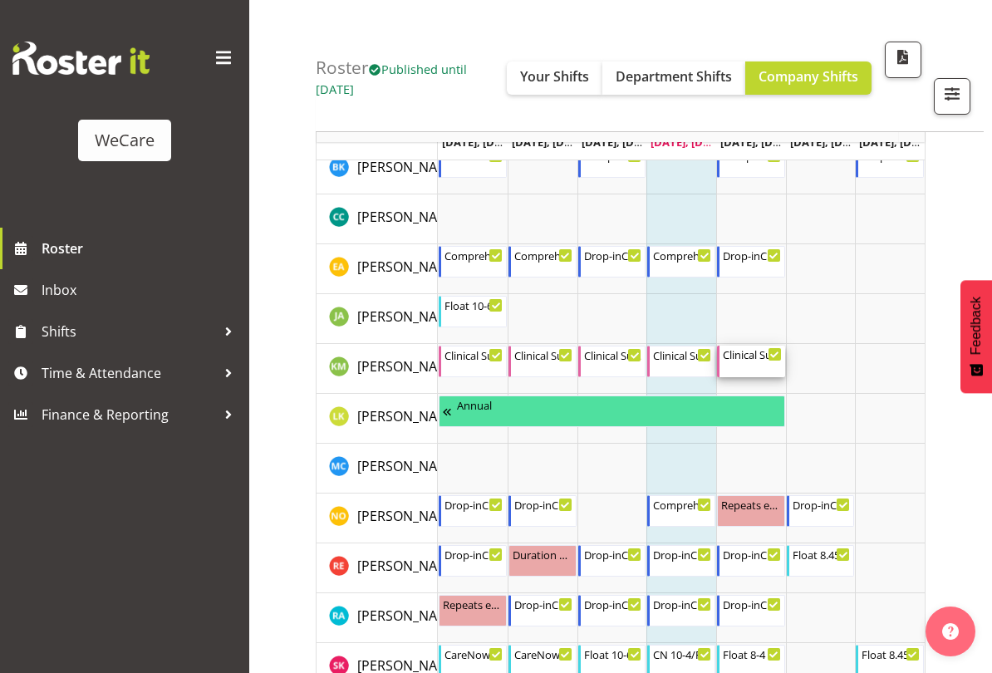
click at [745, 365] on div "Clinical Support 9.30-6 9:30 AM - 6:00 PM" at bounding box center [752, 362] width 59 height 32
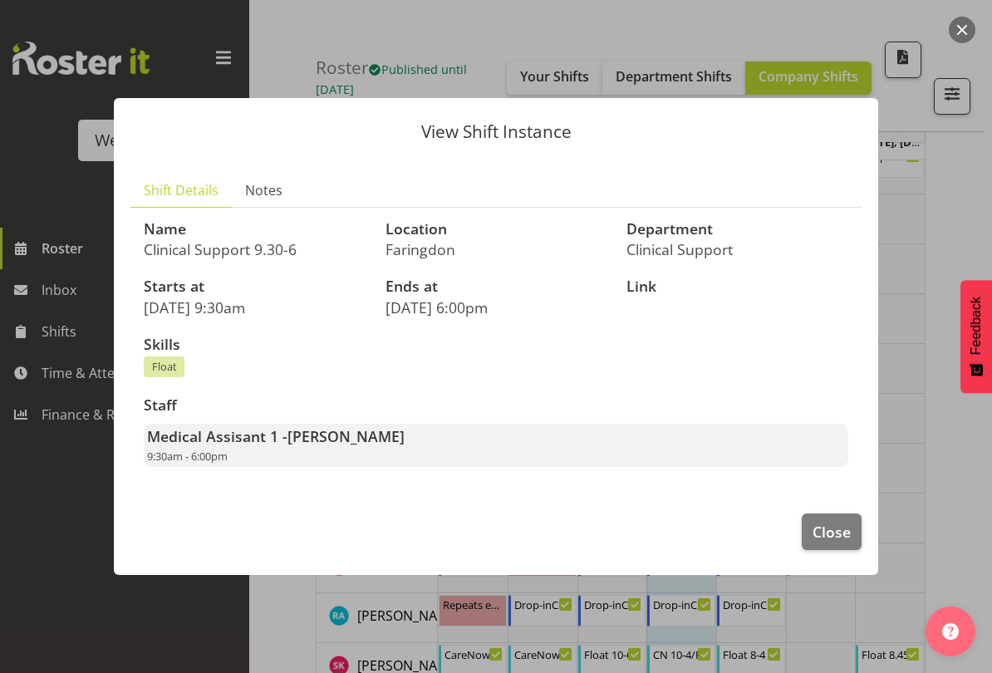
click at [835, 531] on span "Close" at bounding box center [832, 532] width 38 height 22
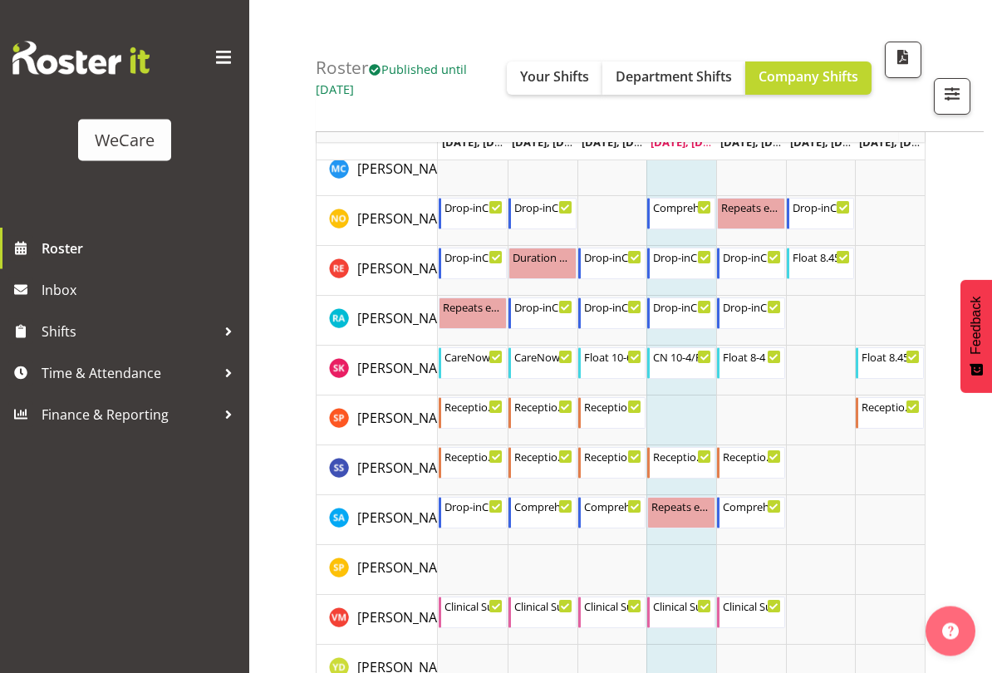
scroll to position [739, 0]
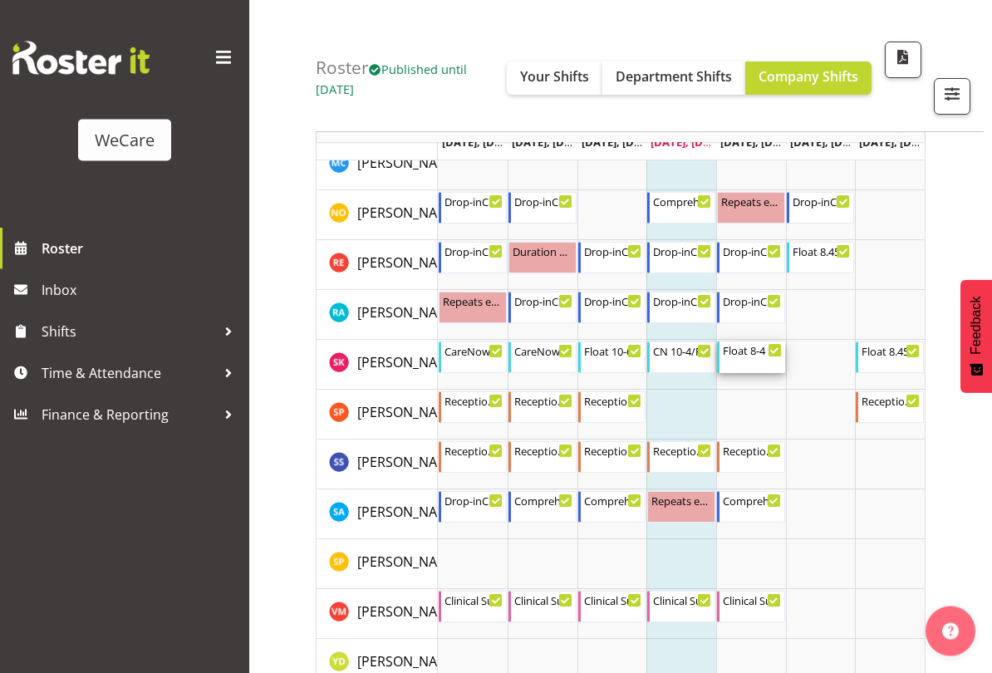
click at [755, 356] on div "Float 8-4" at bounding box center [752, 350] width 59 height 17
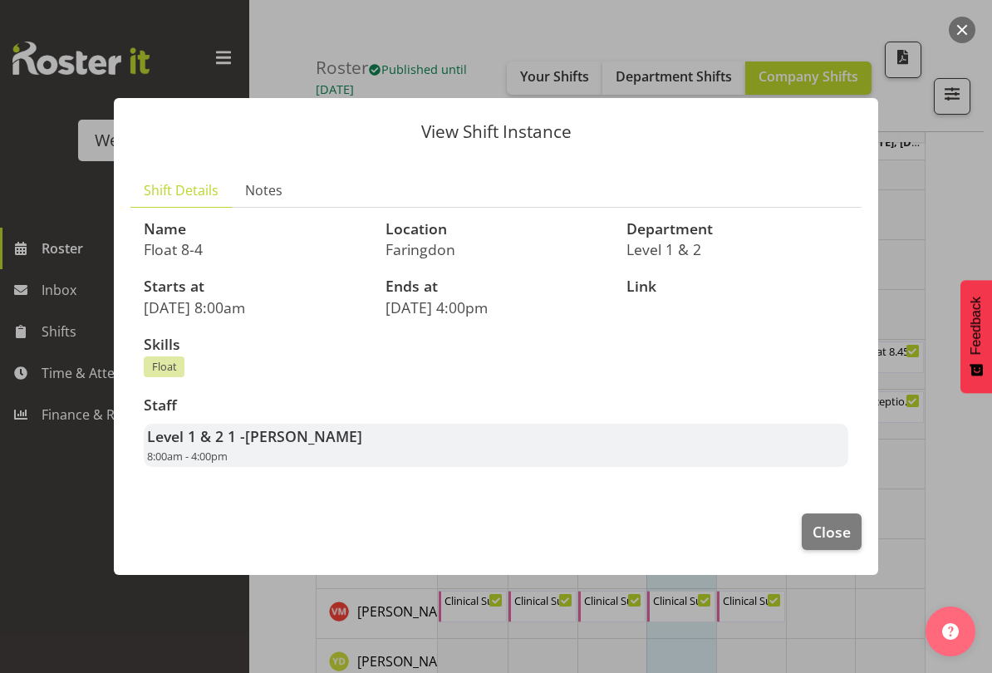
click at [835, 528] on span "Close" at bounding box center [832, 532] width 38 height 22
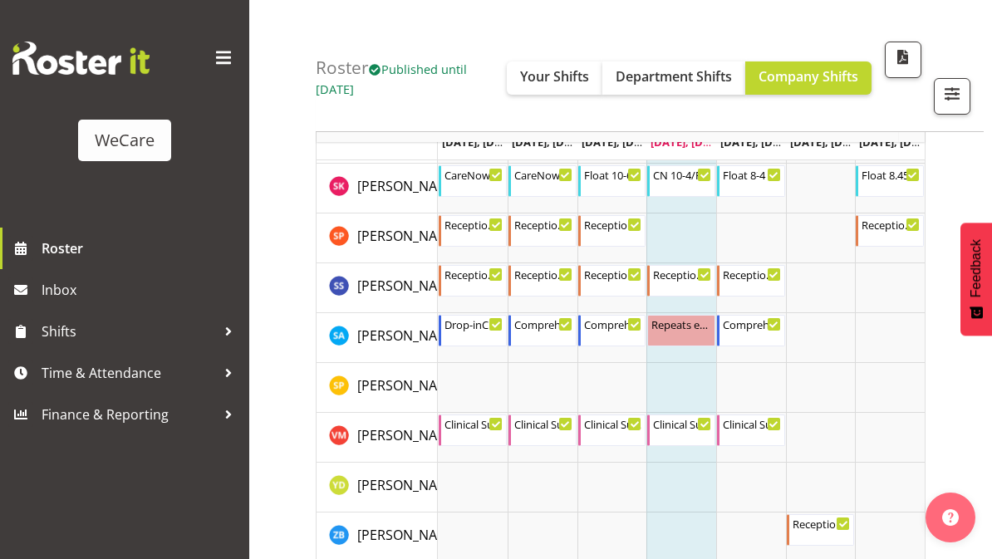
scroll to position [932, 0]
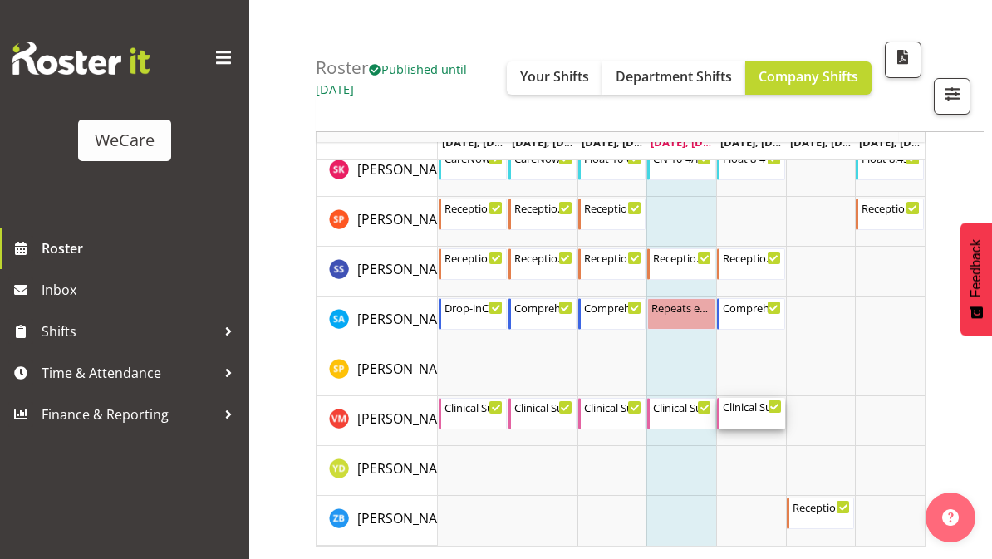
click at [761, 417] on div "Clinical Support 7.30 - 4 7:30 AM - 4:00 PM" at bounding box center [752, 414] width 59 height 32
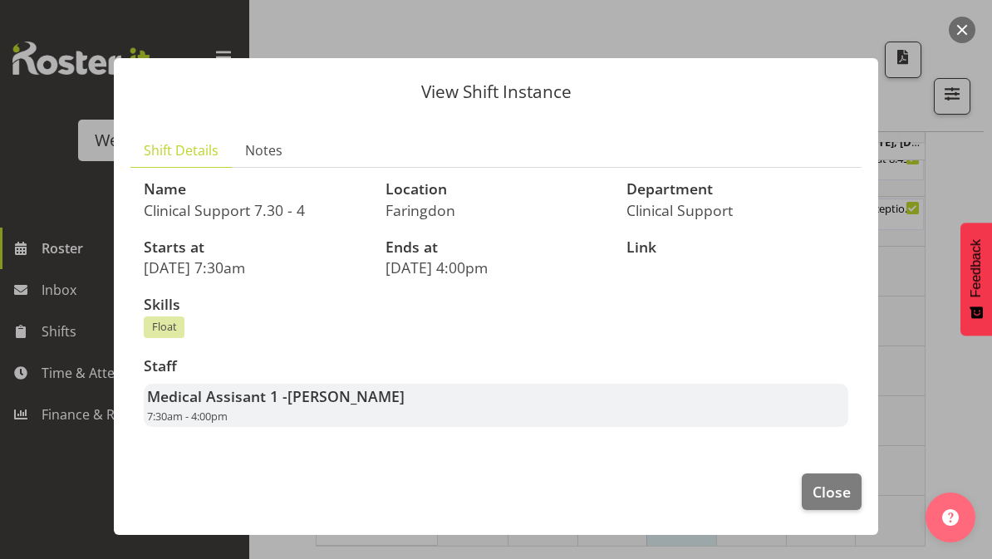
click at [843, 484] on span "Close" at bounding box center [832, 492] width 38 height 22
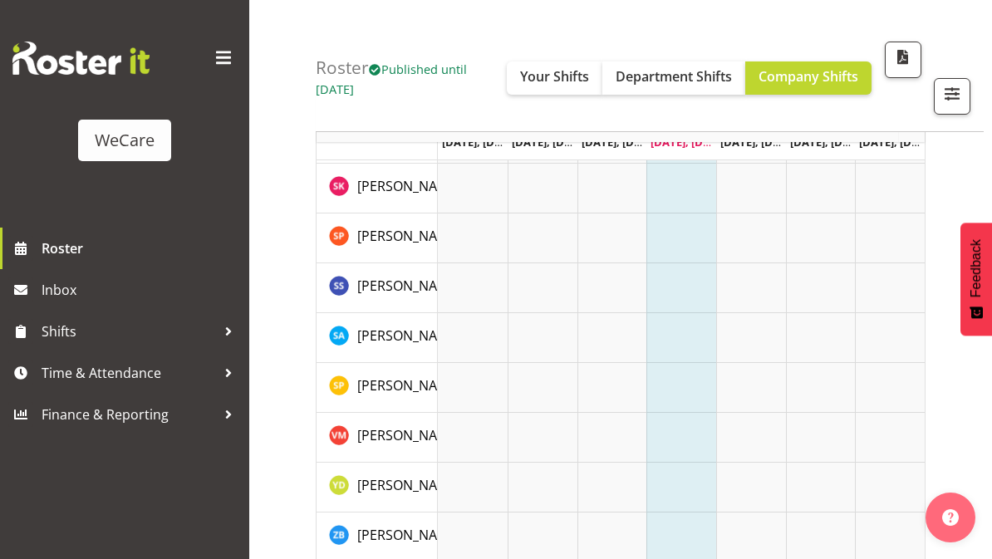
scroll to position [295, 0]
